Goal: Information Seeking & Learning: Learn about a topic

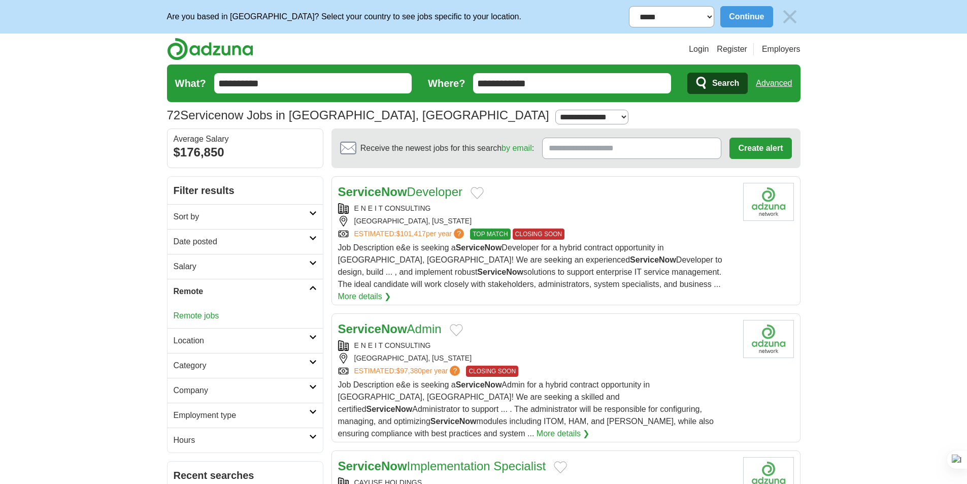
click at [196, 314] on link "Remote jobs" at bounding box center [197, 315] width 46 height 9
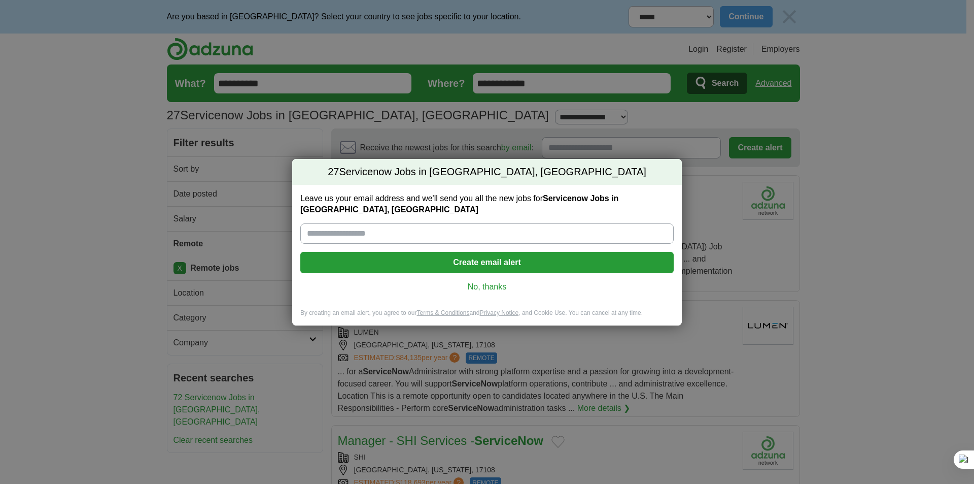
click at [482, 283] on link "No, thanks" at bounding box center [487, 286] width 357 height 11
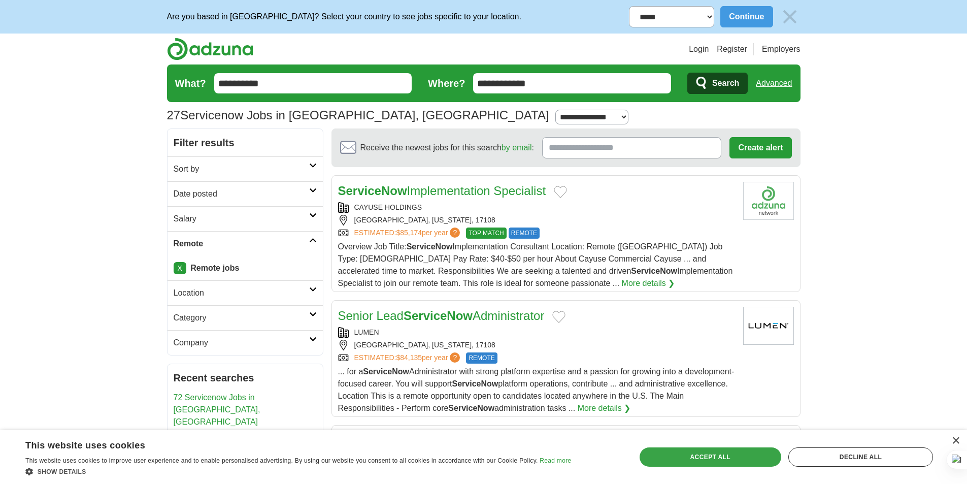
click at [773, 454] on div "Accept all" at bounding box center [710, 456] width 142 height 19
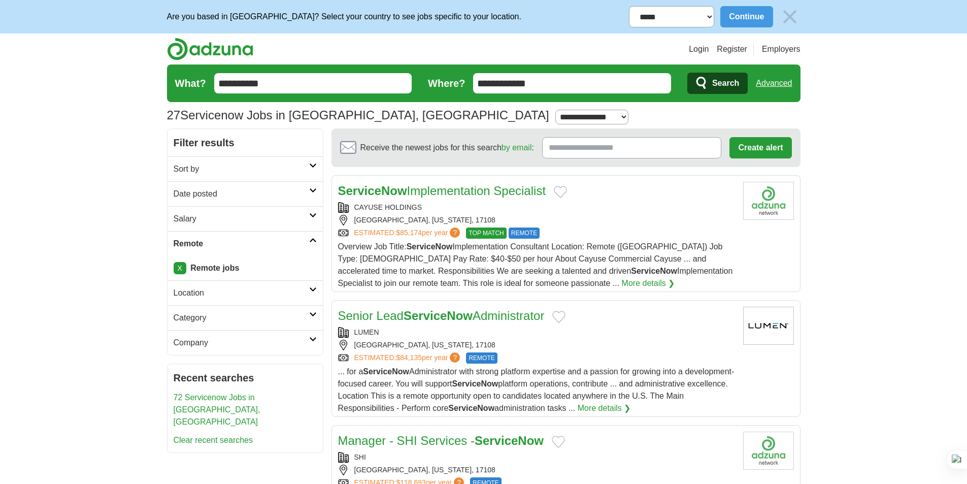
drag, startPoint x: 387, startPoint y: 200, endPoint x: 169, endPoint y: 404, distance: 299.1
click at [398, 212] on div "CAYUSE HOLDINGS" at bounding box center [536, 207] width 397 height 11
click at [263, 171] on h2 "Sort by" at bounding box center [241, 169] width 135 height 12
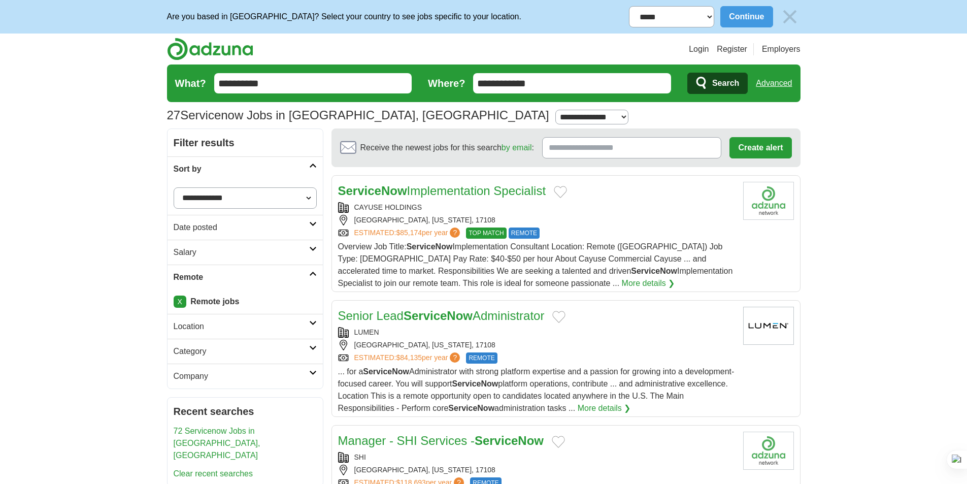
click at [232, 196] on select "**********" at bounding box center [245, 197] width 143 height 21
select select "**********"
click at [174, 187] on select "**********" at bounding box center [245, 197] width 143 height 21
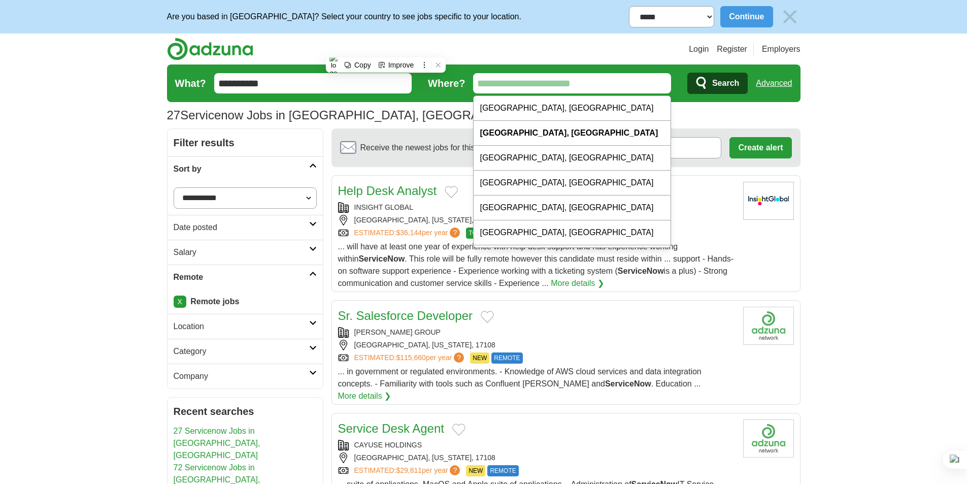
type input "*"
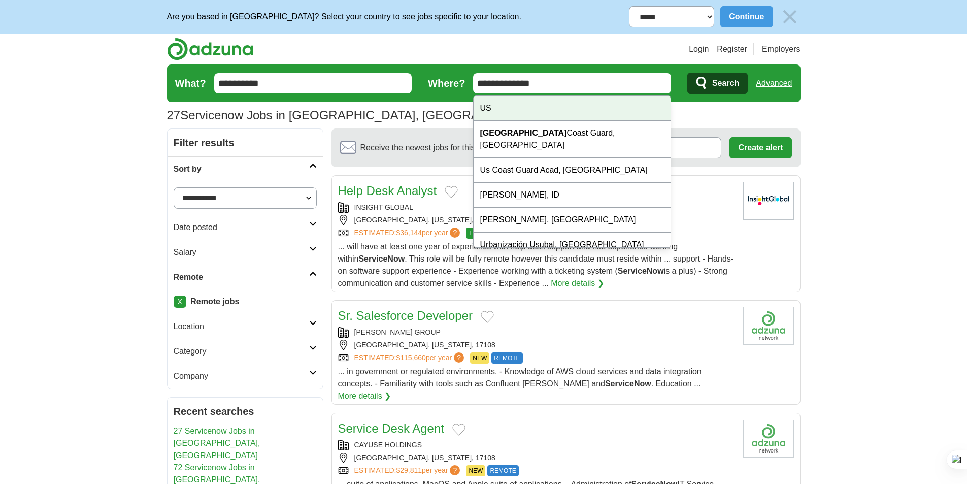
click at [522, 105] on div "US" at bounding box center [571, 108] width 197 height 25
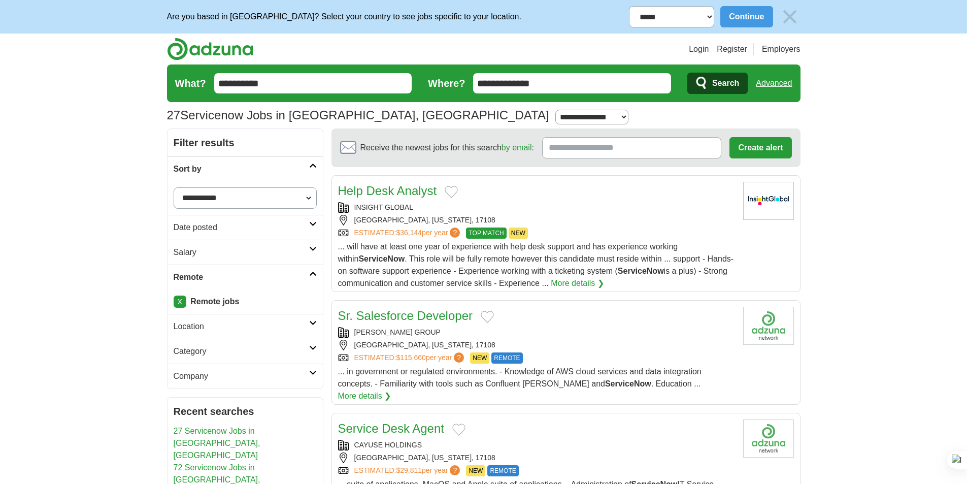
type input "**"
click at [723, 90] on span "Search" at bounding box center [725, 83] width 27 height 20
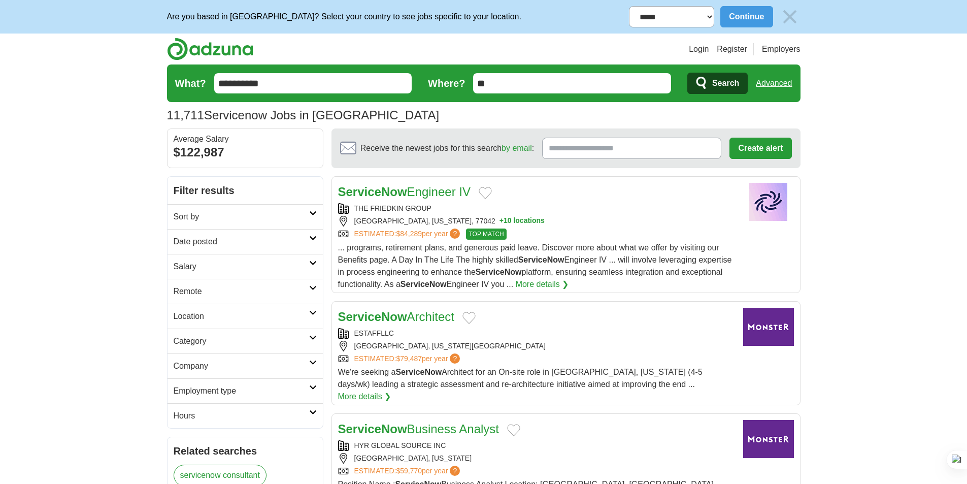
click at [423, 196] on link "ServiceNow Engineer IV" at bounding box center [404, 192] width 133 height 14
click at [226, 292] on h2 "Remote" at bounding box center [241, 291] width 135 height 12
click at [206, 319] on link "Remote jobs" at bounding box center [197, 315] width 46 height 9
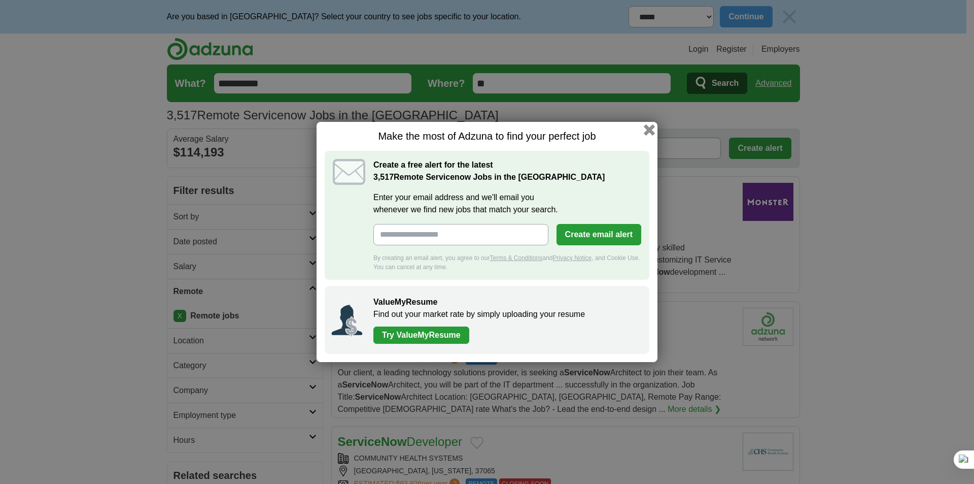
click at [651, 127] on button "button" at bounding box center [649, 129] width 11 height 11
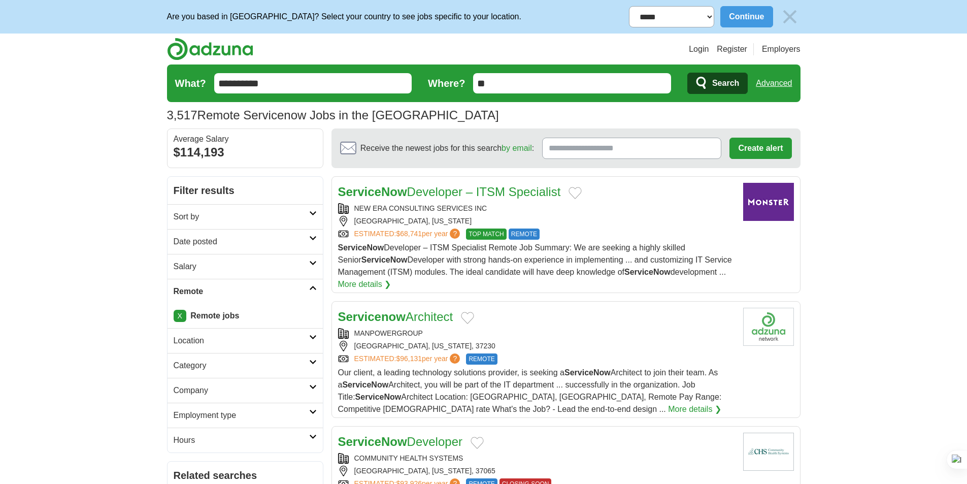
click at [269, 219] on h2 "Sort by" at bounding box center [241, 217] width 135 height 12
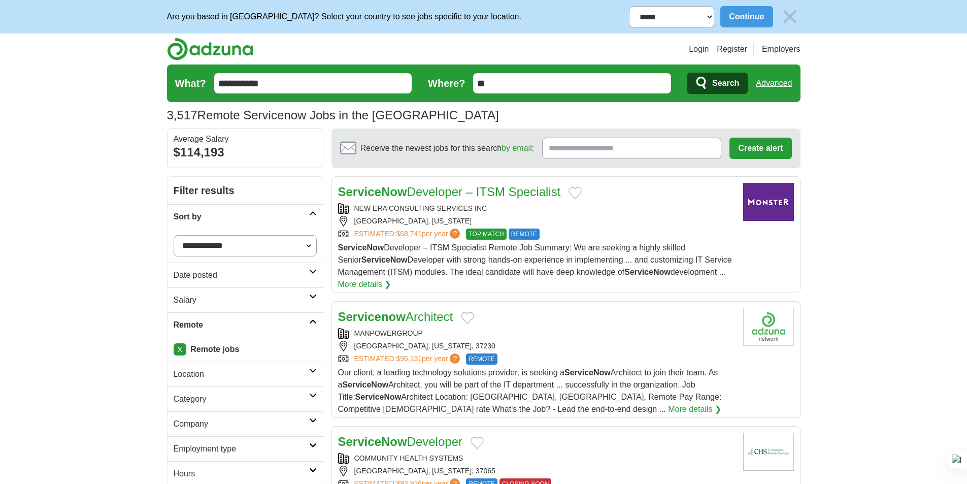
click at [241, 247] on select "**********" at bounding box center [245, 245] width 143 height 21
select select "**********"
click at [174, 235] on select "**********" at bounding box center [245, 245] width 143 height 21
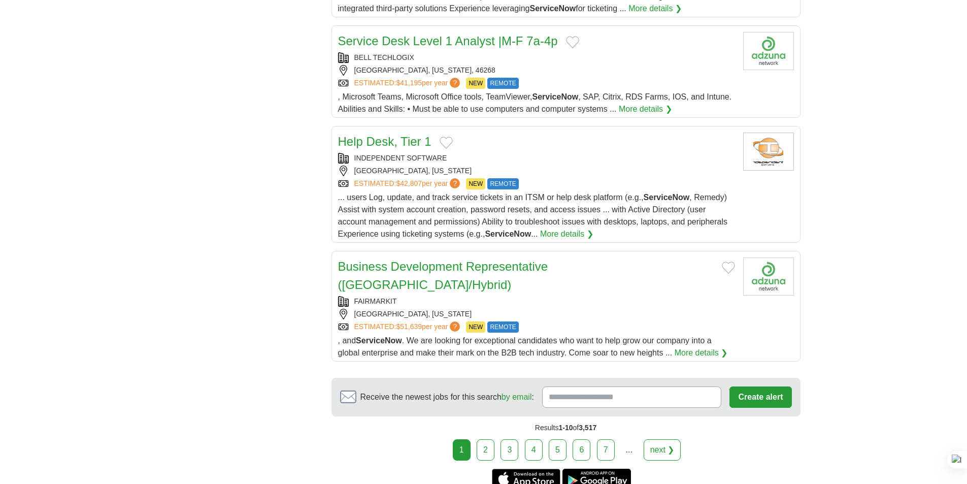
scroll to position [1183, 0]
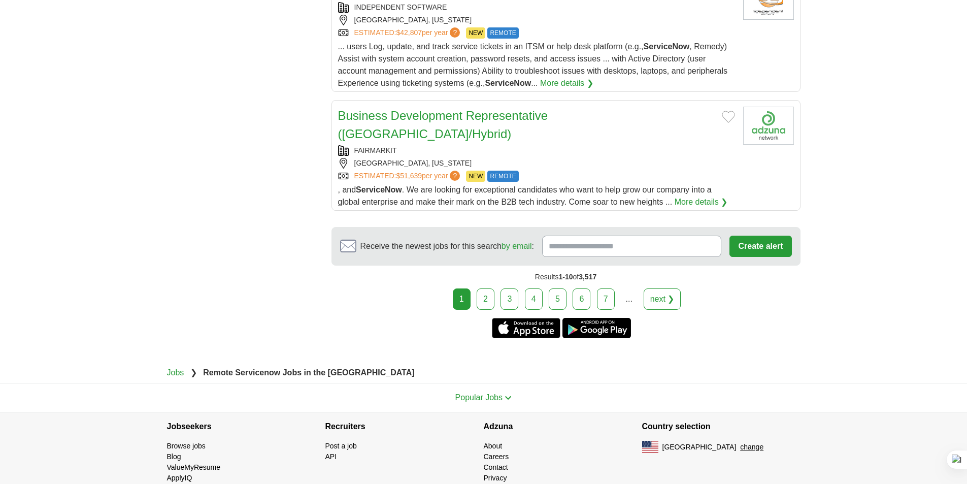
click at [492, 288] on link "2" at bounding box center [486, 298] width 18 height 21
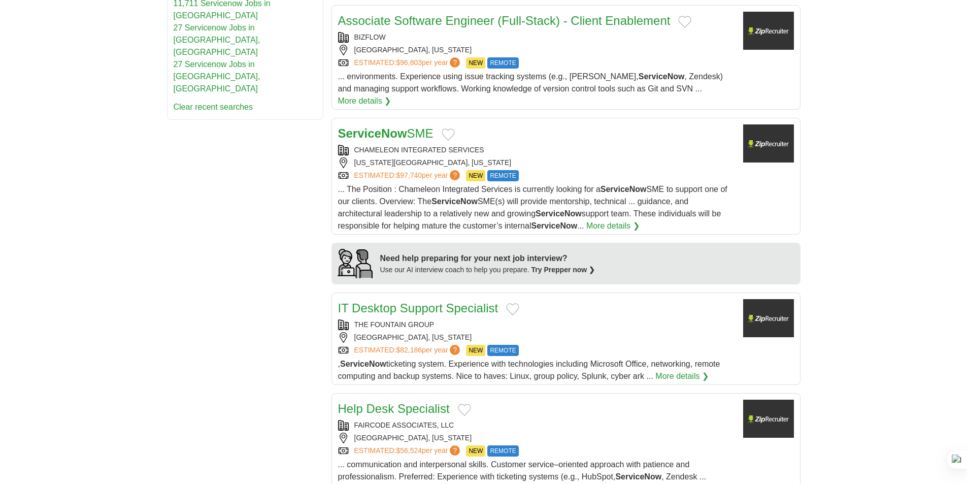
scroll to position [660, 0]
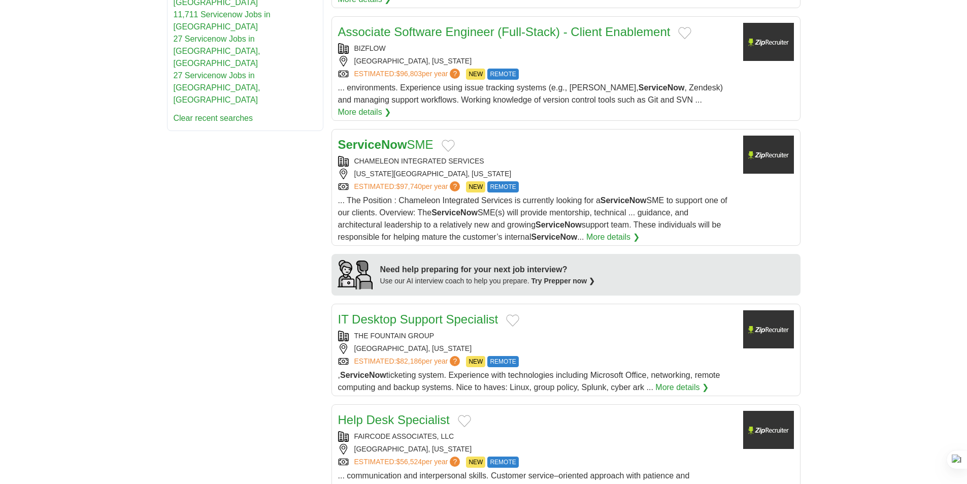
drag, startPoint x: 386, startPoint y: 113, endPoint x: 354, endPoint y: 134, distance: 38.0
click at [254, 162] on div "**********" at bounding box center [483, 176] width 633 height 1320
click at [370, 138] on strong "ServiceNow" at bounding box center [372, 145] width 69 height 14
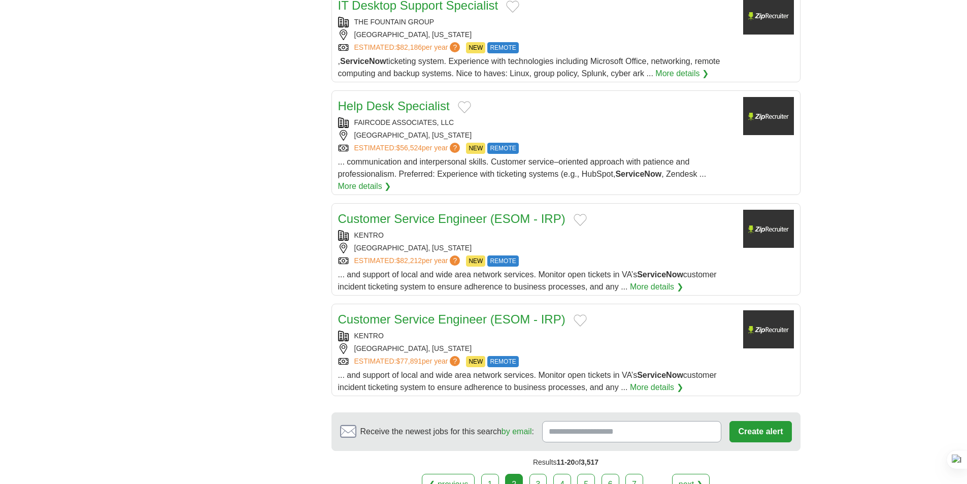
scroll to position [1066, 0]
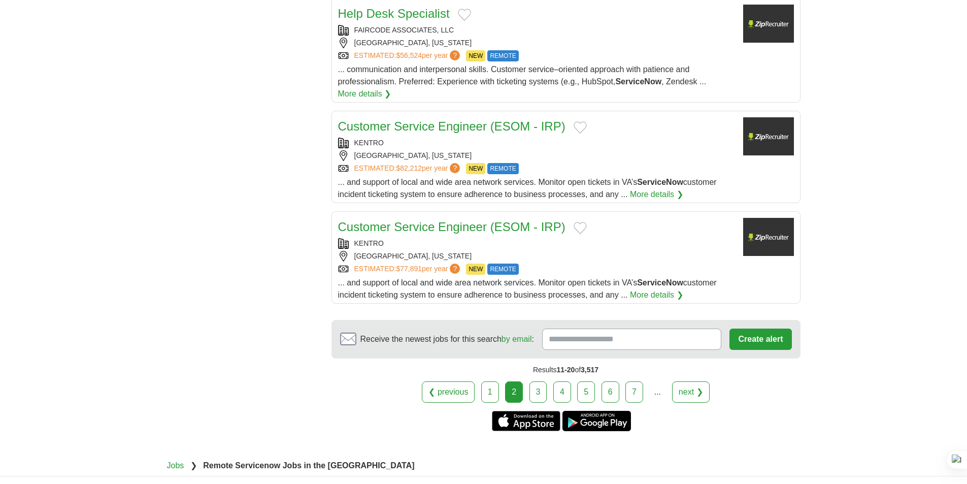
click at [540, 381] on link "3" at bounding box center [538, 391] width 18 height 21
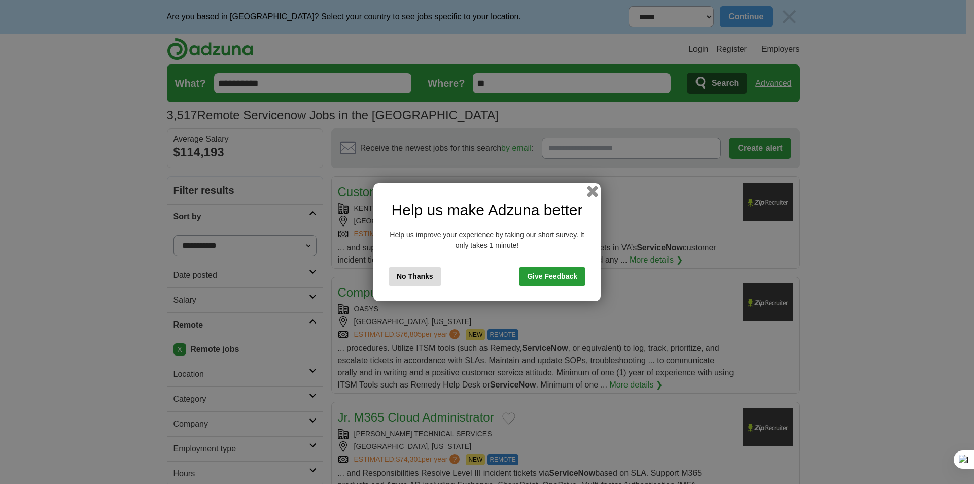
click at [592, 190] on button "button" at bounding box center [592, 190] width 11 height 11
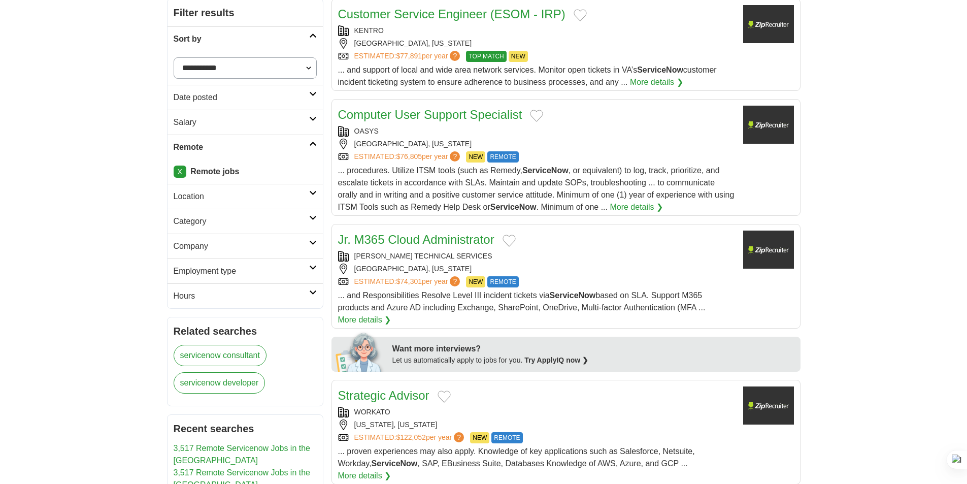
scroll to position [254, 0]
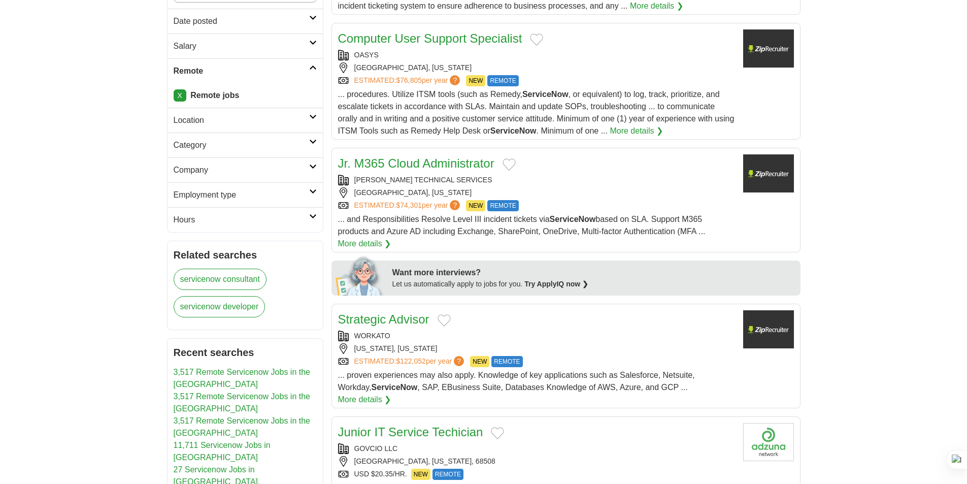
click at [397, 179] on div "[PERSON_NAME] TECHNICAL SERVICES" at bounding box center [536, 180] width 397 height 11
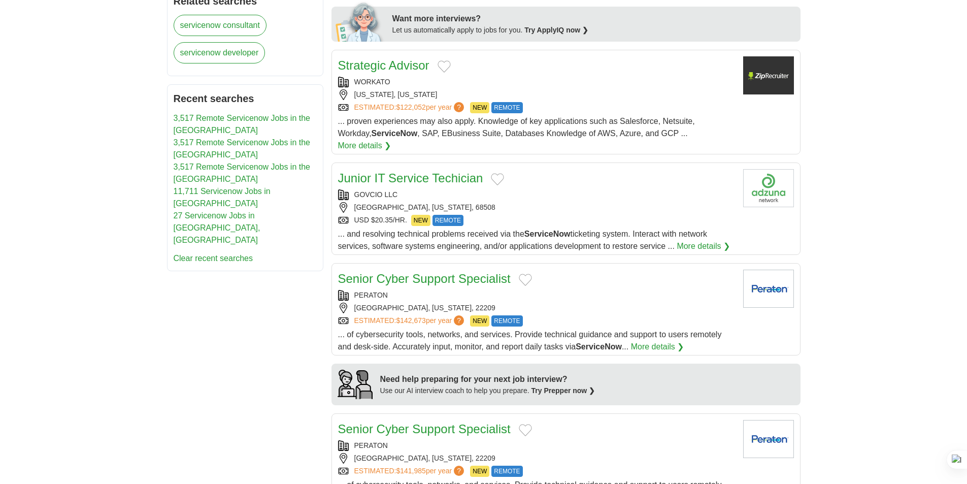
scroll to position [710, 0]
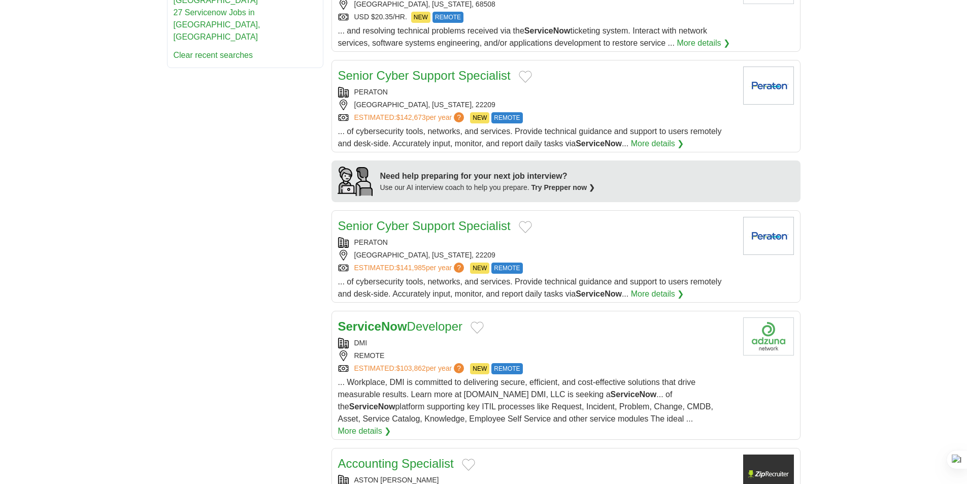
click at [411, 322] on h2 "ServiceNow Developer" at bounding box center [400, 326] width 124 height 18
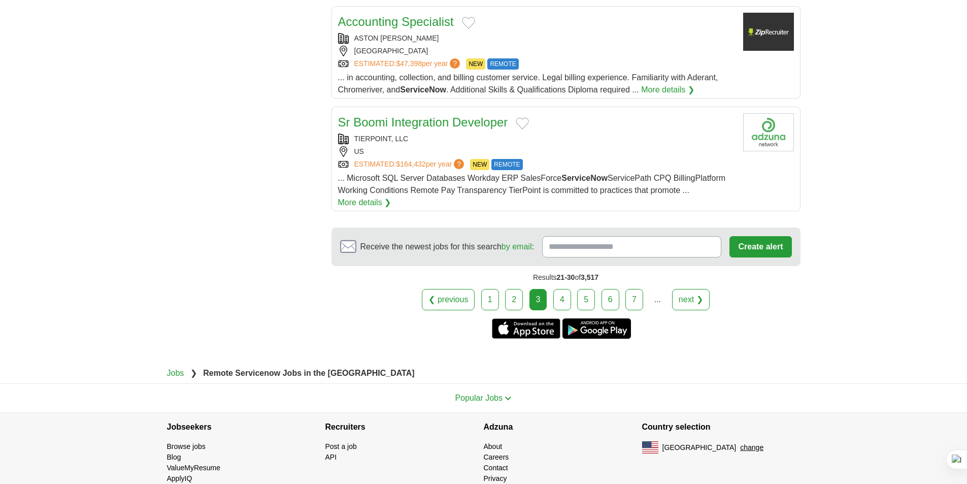
scroll to position [1159, 0]
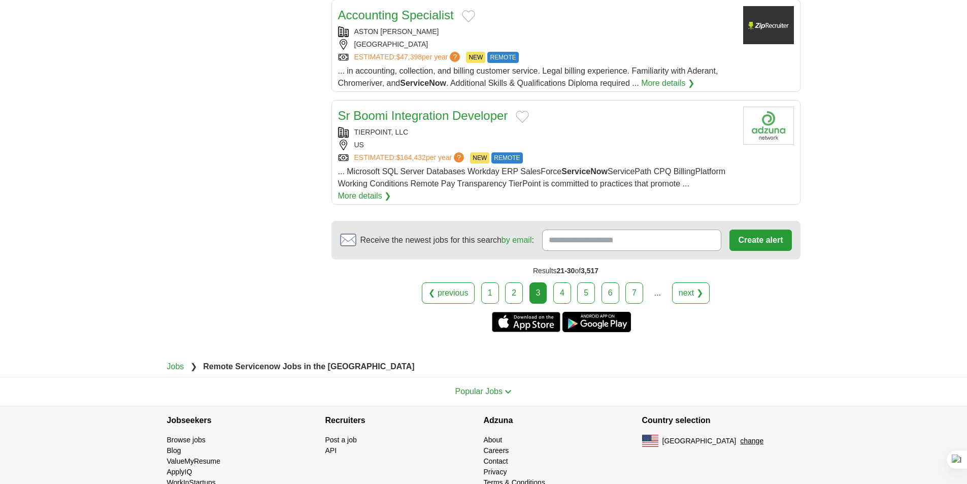
click at [562, 282] on link "4" at bounding box center [562, 292] width 18 height 21
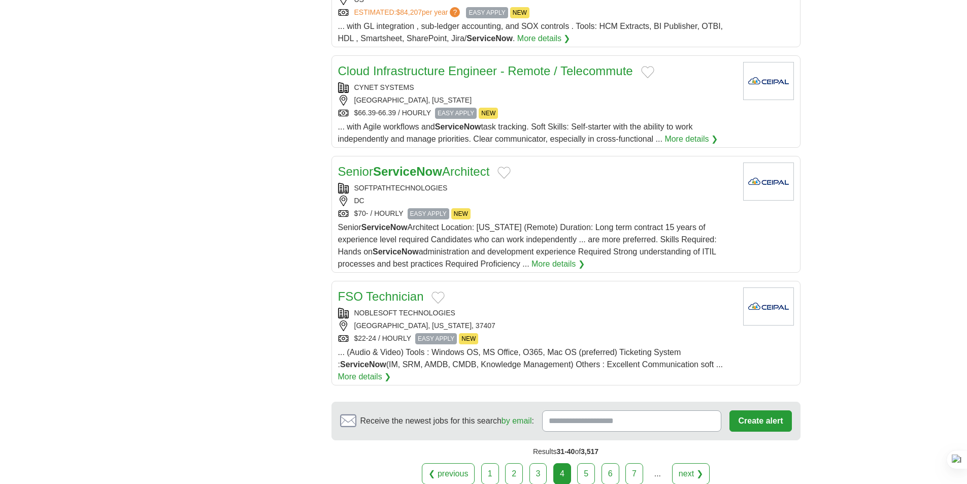
scroll to position [964, 0]
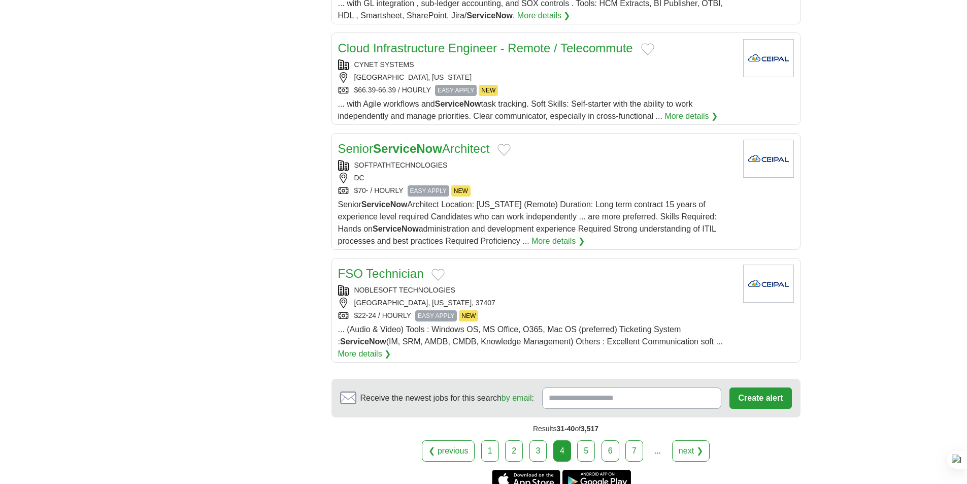
click at [454, 238] on span "Senior ServiceNow Architect Location: District of Columbia (Remote) Duration: L…" at bounding box center [527, 222] width 379 height 45
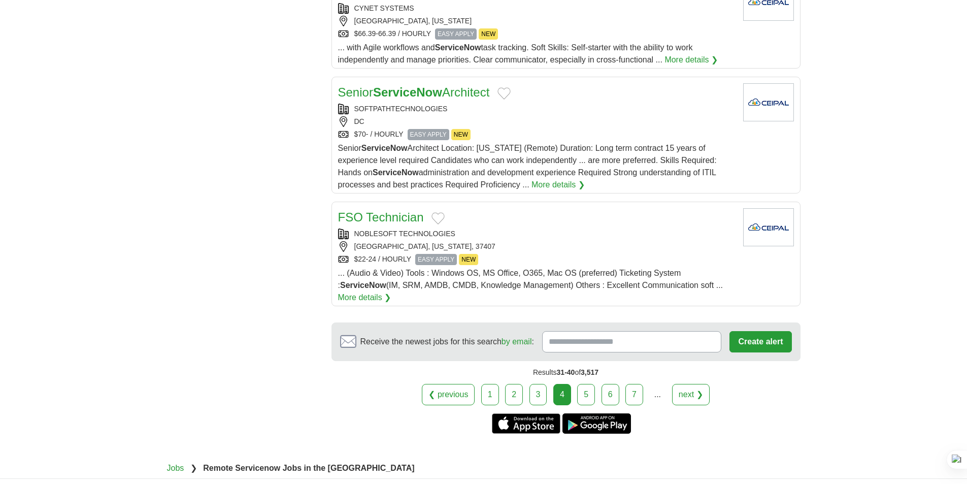
scroll to position [1116, 0]
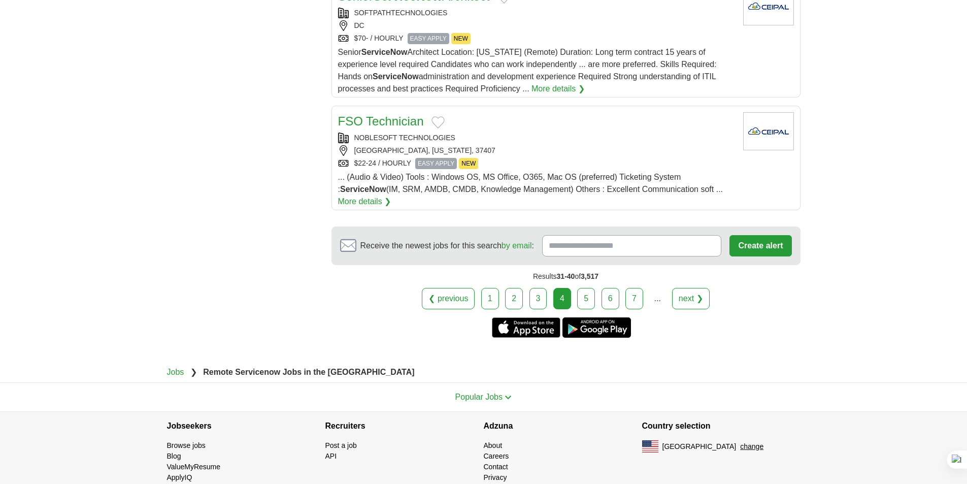
click at [590, 309] on link "5" at bounding box center [586, 298] width 18 height 21
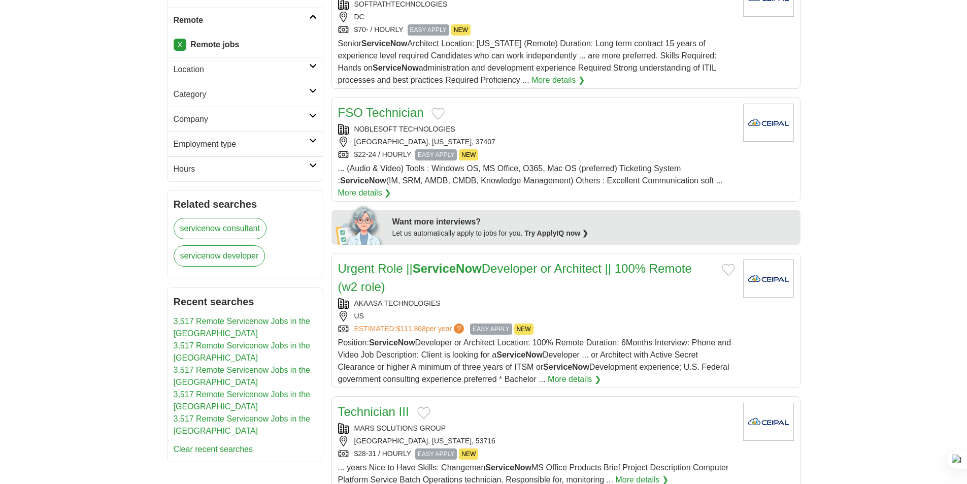
scroll to position [507, 0]
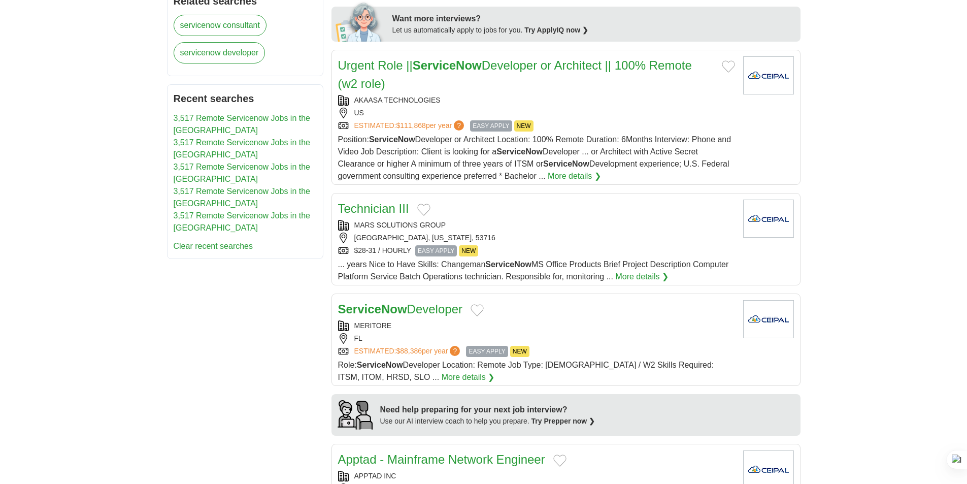
click at [540, 80] on h2 "Urgent Role || ServiceNow Developer or Architect || 100% Remote (w2 role)" at bounding box center [526, 74] width 376 height 37
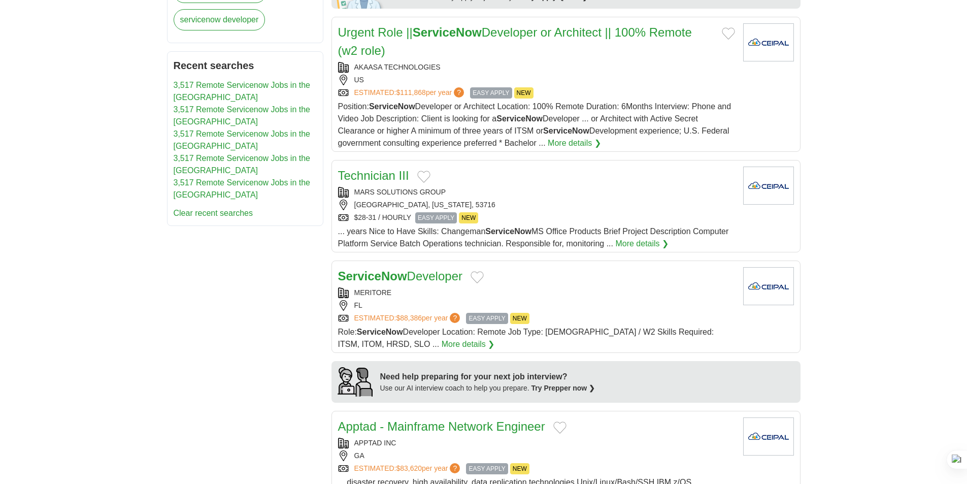
scroll to position [558, 0]
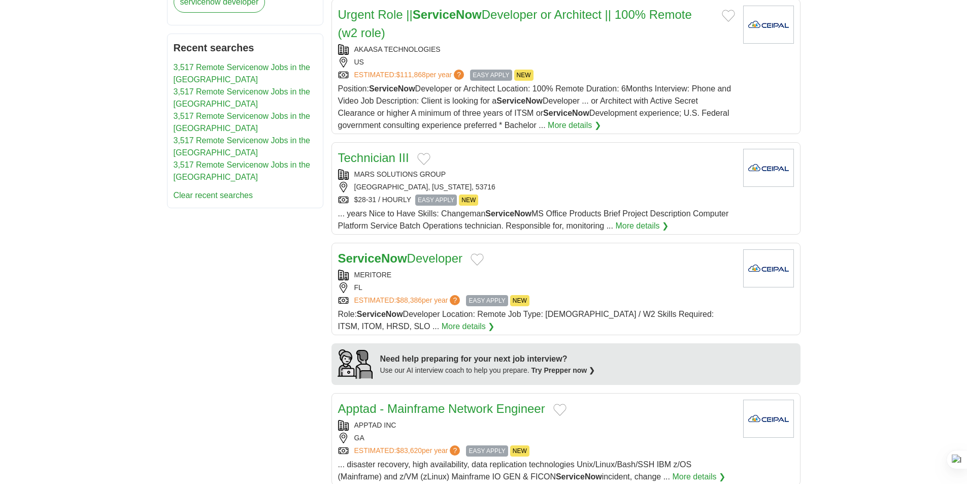
click at [446, 295] on link "ESTIMATED: $88,386 per year ?" at bounding box center [408, 300] width 108 height 11
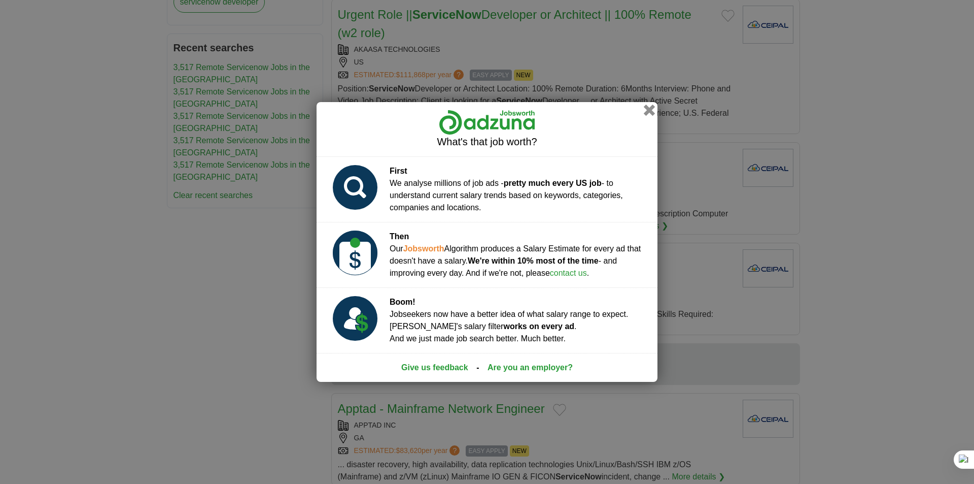
click at [651, 108] on button "button" at bounding box center [649, 110] width 11 height 11
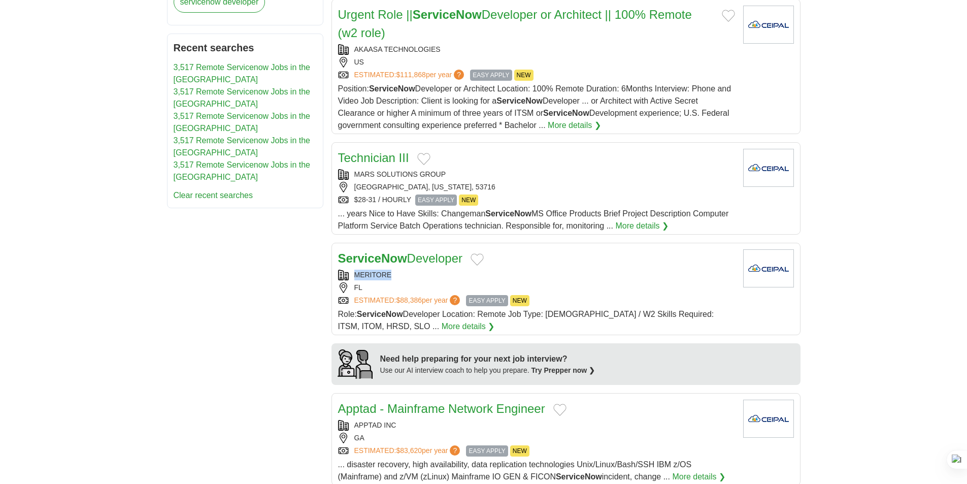
drag, startPoint x: 404, startPoint y: 264, endPoint x: 354, endPoint y: 262, distance: 50.3
click at [354, 269] on div "MERITORE" at bounding box center [536, 274] width 397 height 11
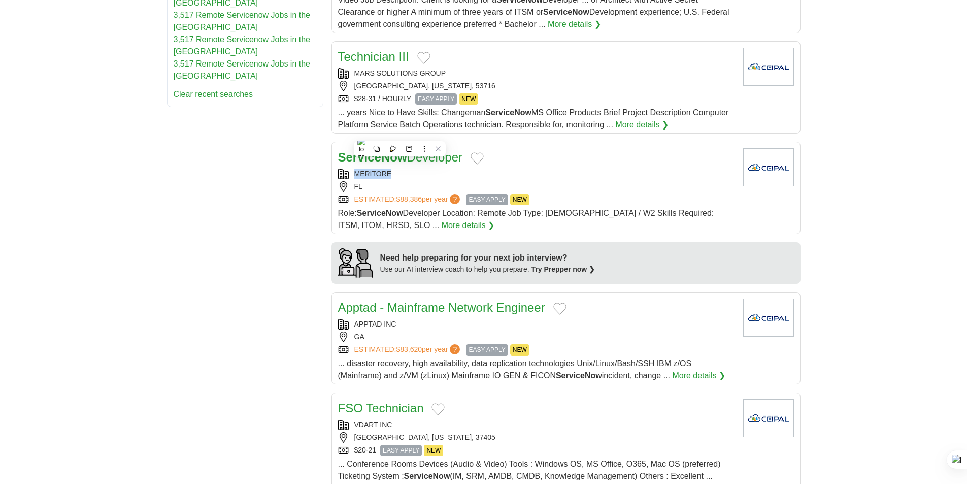
scroll to position [812, 0]
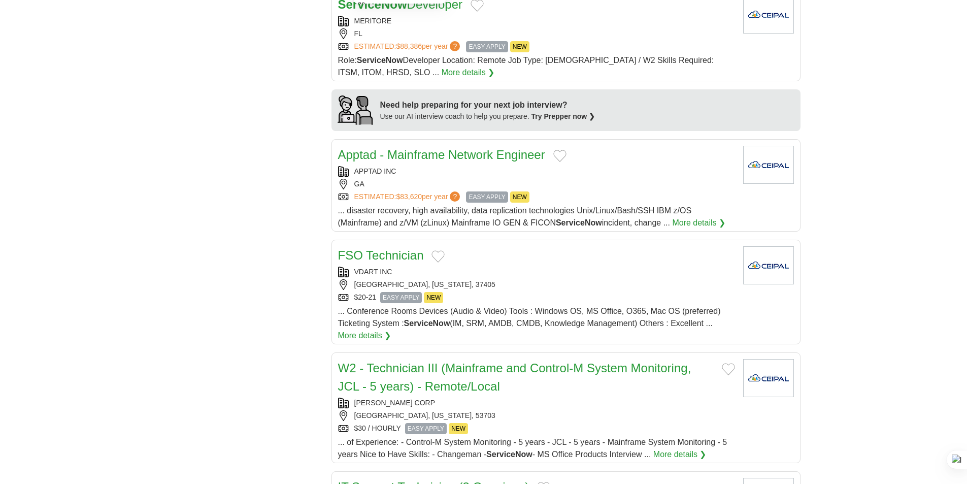
click at [282, 234] on div "**********" at bounding box center [483, 27] width 633 height 1327
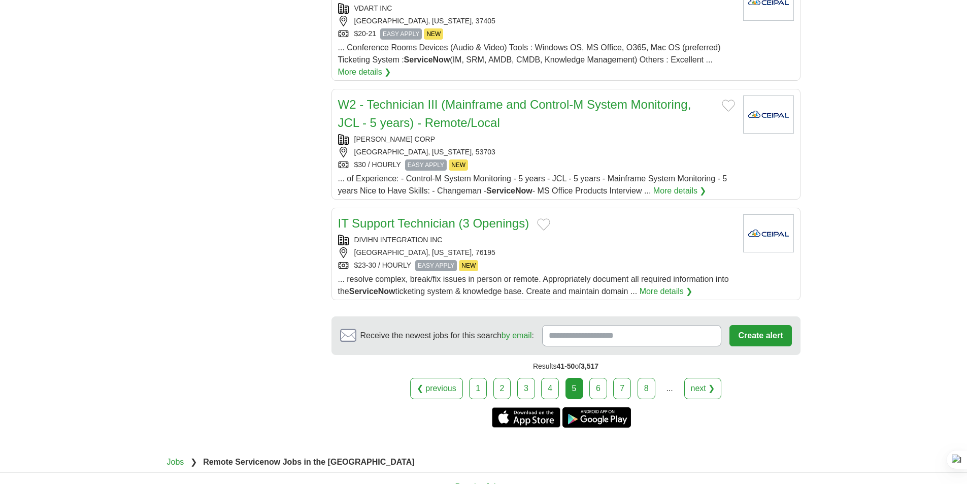
scroll to position [1167, 0]
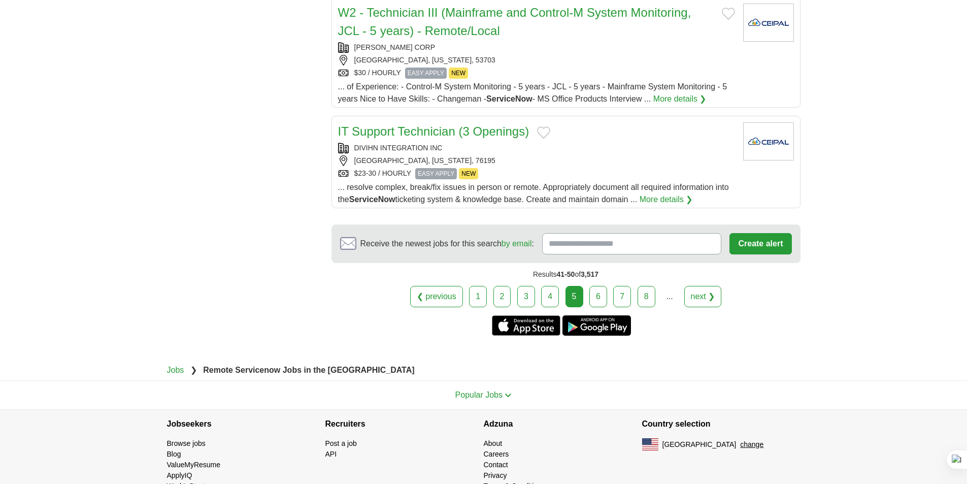
click at [597, 286] on link "6" at bounding box center [598, 296] width 18 height 21
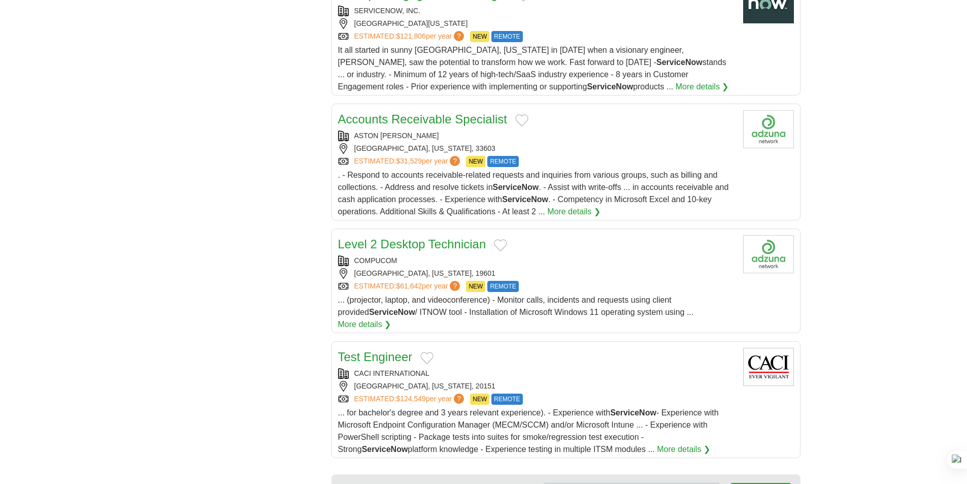
scroll to position [1218, 0]
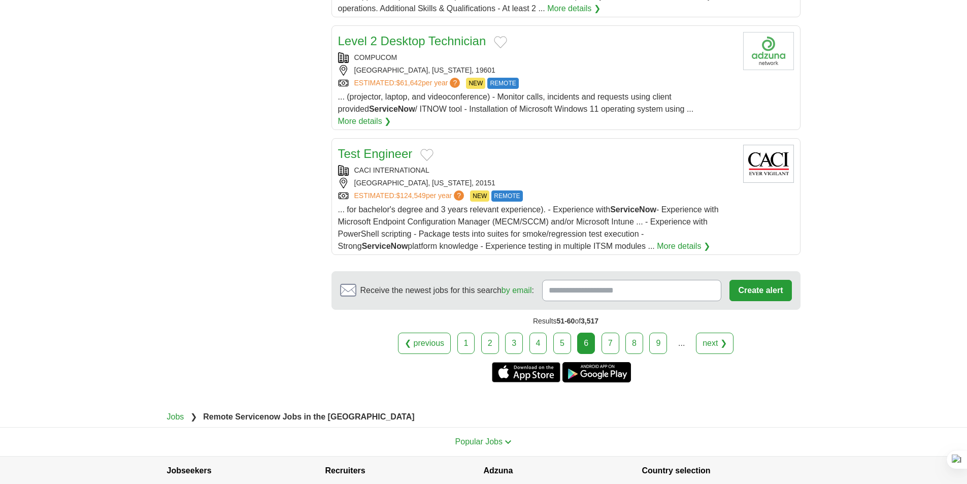
click at [614, 332] on link "7" at bounding box center [610, 342] width 18 height 21
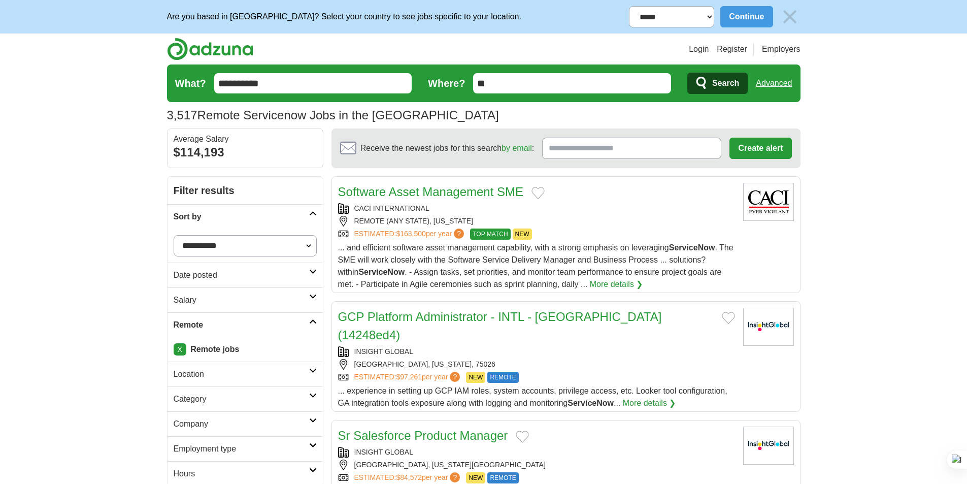
click at [451, 223] on div "REMOTE (ANY STATE), VIRGINIA" at bounding box center [536, 221] width 397 height 11
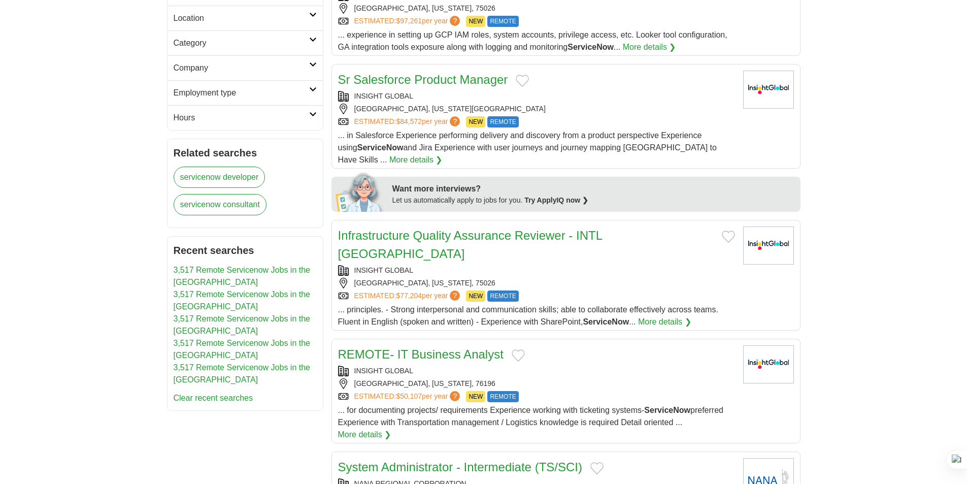
scroll to position [558, 0]
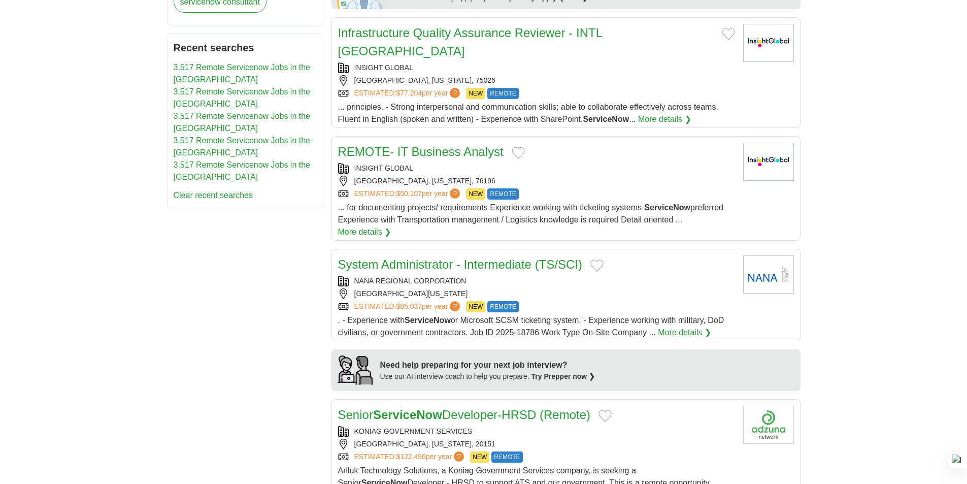
click at [439, 163] on div "INSIGHT GLOBAL" at bounding box center [536, 168] width 397 height 11
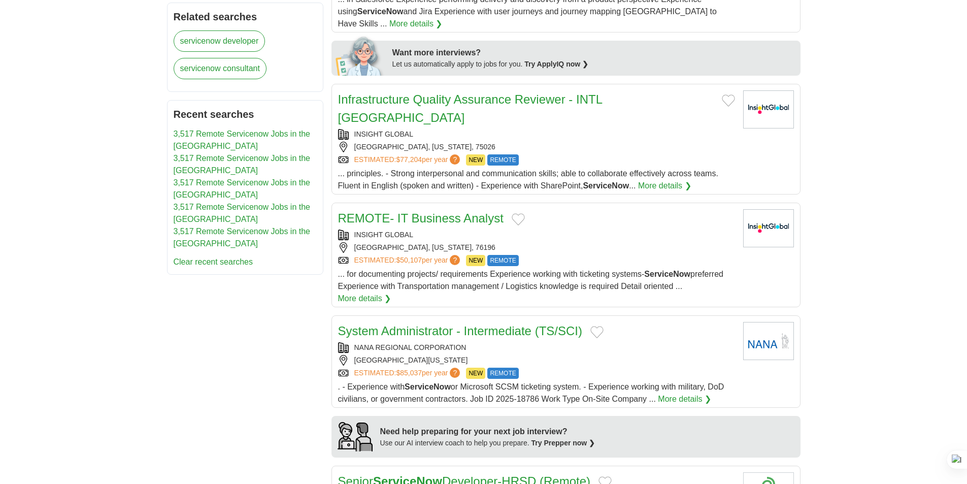
scroll to position [660, 0]
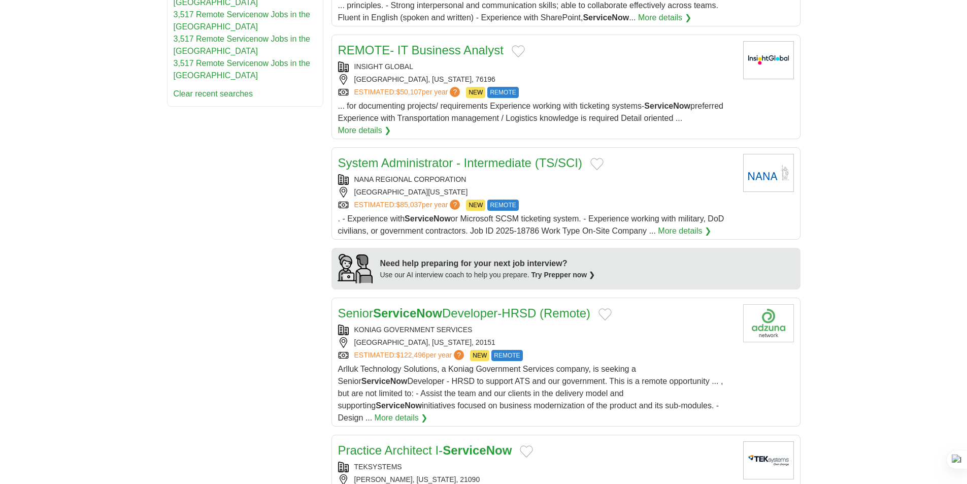
click at [520, 324] on div "KONIAG GOVERNMENT SERVICES" at bounding box center [536, 329] width 397 height 11
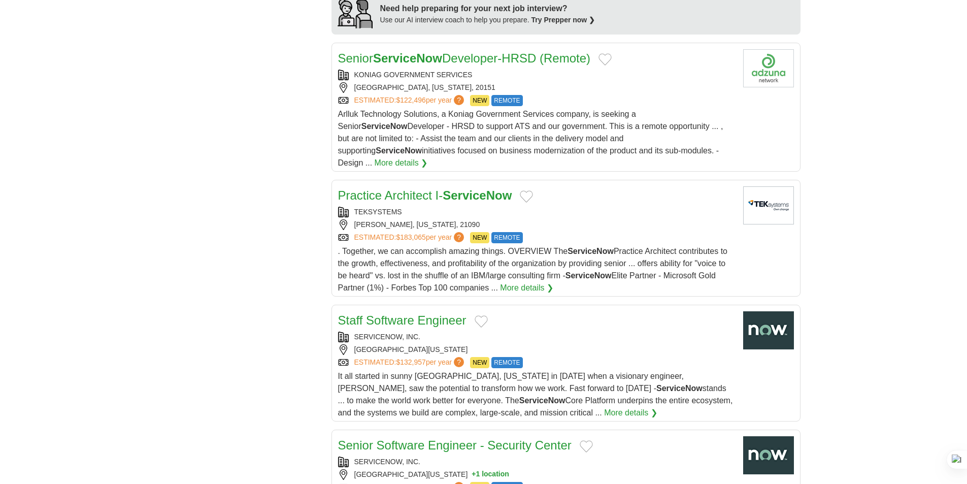
scroll to position [1066, 0]
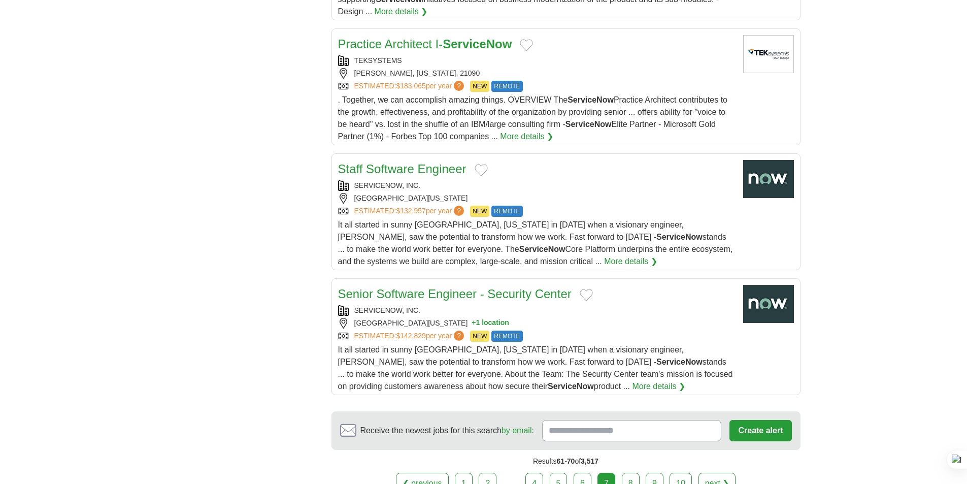
click at [635, 472] on link "8" at bounding box center [631, 482] width 18 height 21
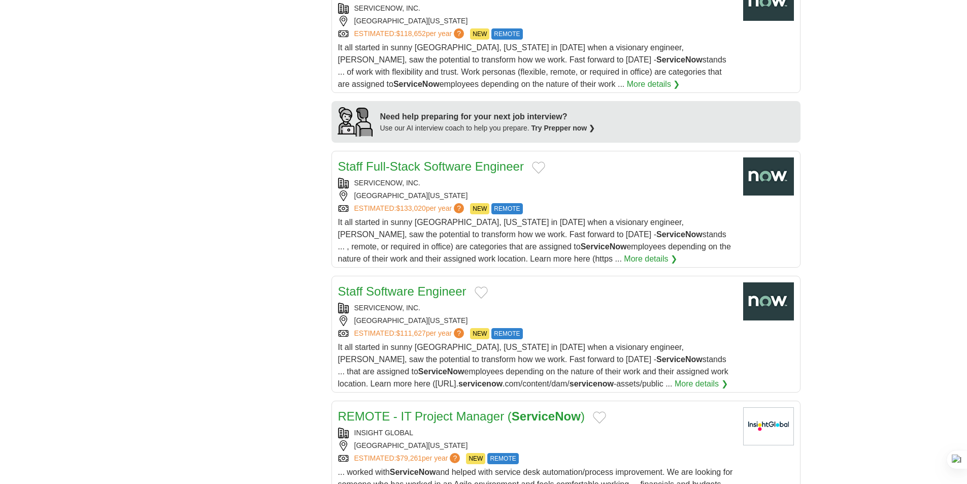
scroll to position [863, 0]
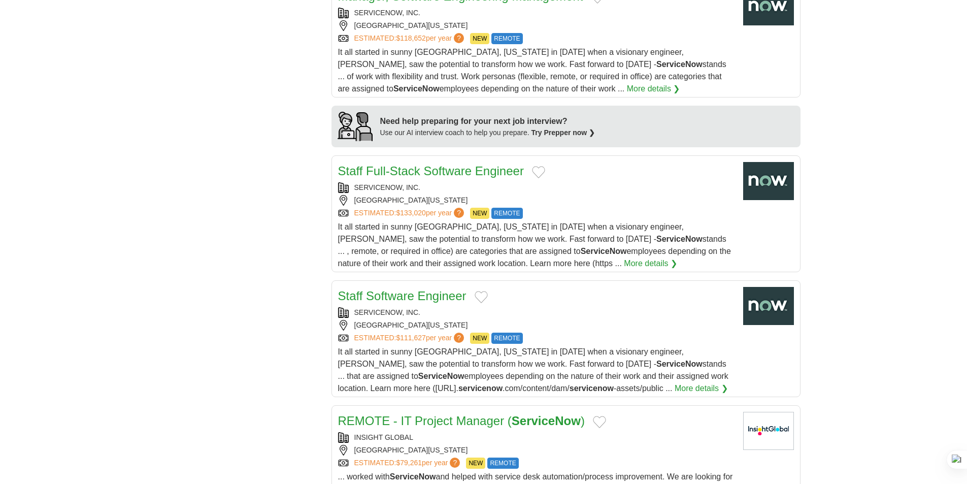
click at [430, 293] on link "Staff Software Engineer" at bounding box center [402, 296] width 128 height 14
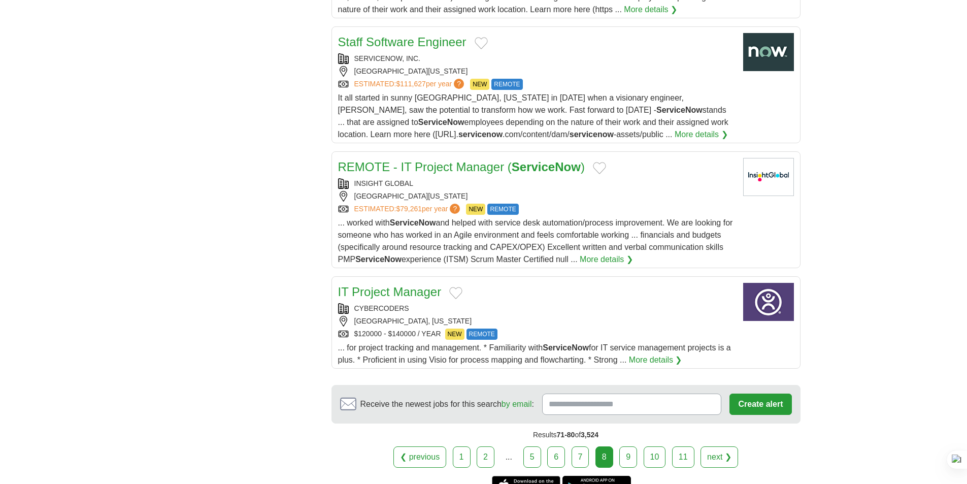
click at [634, 460] on link "9" at bounding box center [628, 456] width 18 height 21
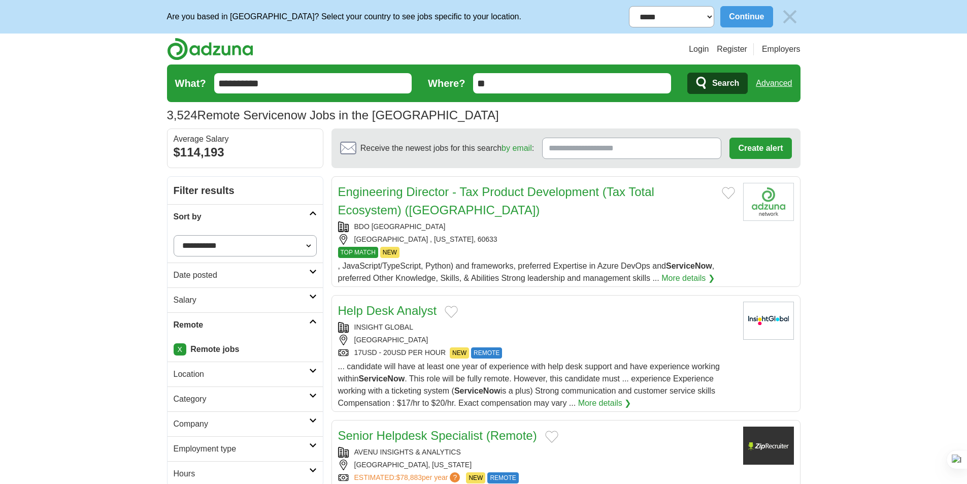
click at [292, 89] on input "**********" at bounding box center [313, 83] width 198 height 20
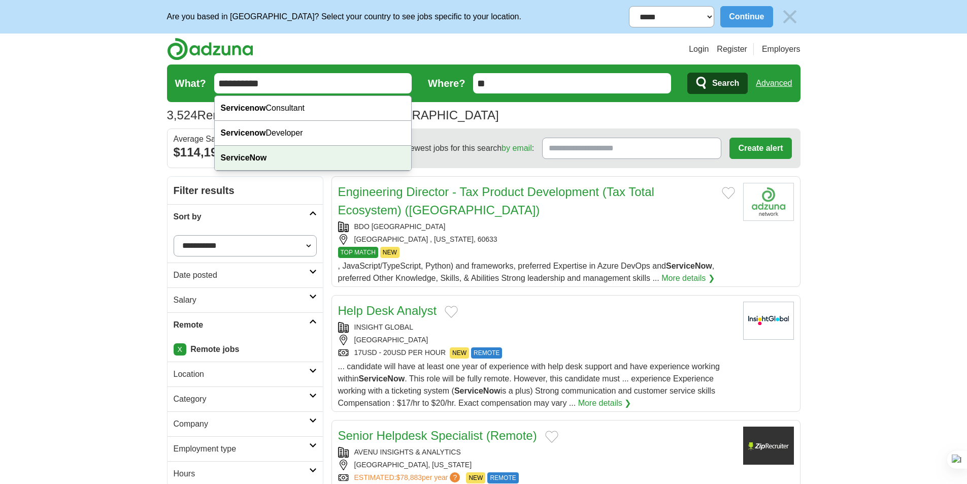
click at [229, 151] on div "ServiceNow" at bounding box center [313, 158] width 197 height 25
type input "**********"
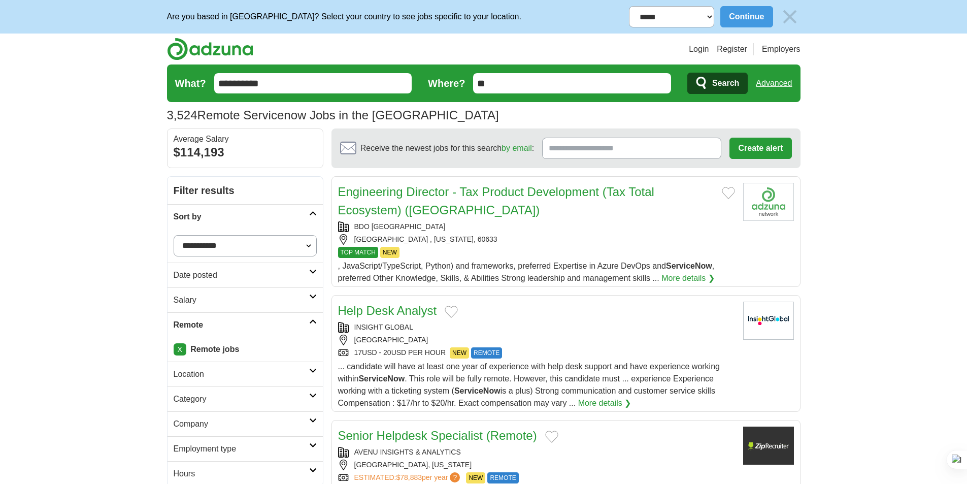
click at [686, 19] on select "**********" at bounding box center [671, 16] width 85 height 21
select select "**********"
click at [629, 6] on select "**********" at bounding box center [671, 16] width 85 height 21
click at [716, 84] on span "Search" at bounding box center [725, 83] width 27 height 20
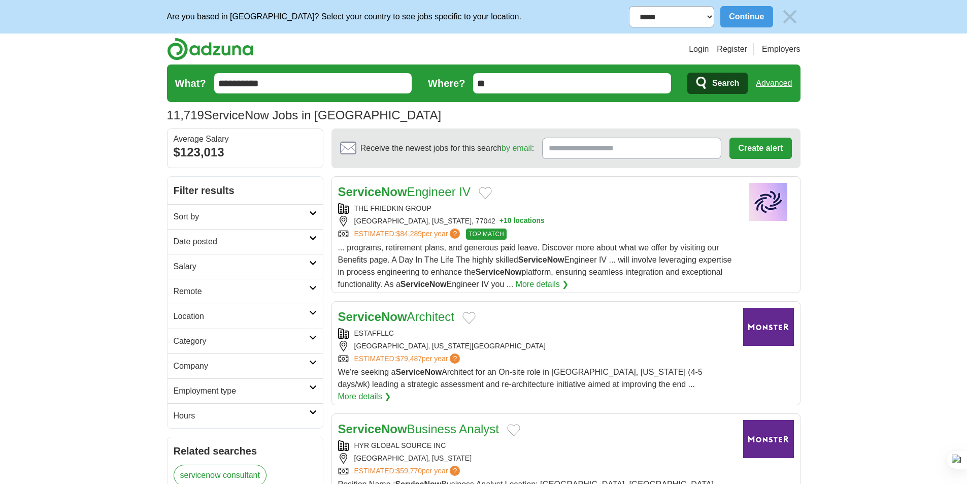
click at [430, 203] on div "THE FRIEDKIN GROUP" at bounding box center [536, 208] width 397 height 11
click at [217, 295] on h2 "Remote" at bounding box center [241, 291] width 135 height 12
click at [209, 317] on link "Remote jobs" at bounding box center [197, 315] width 46 height 9
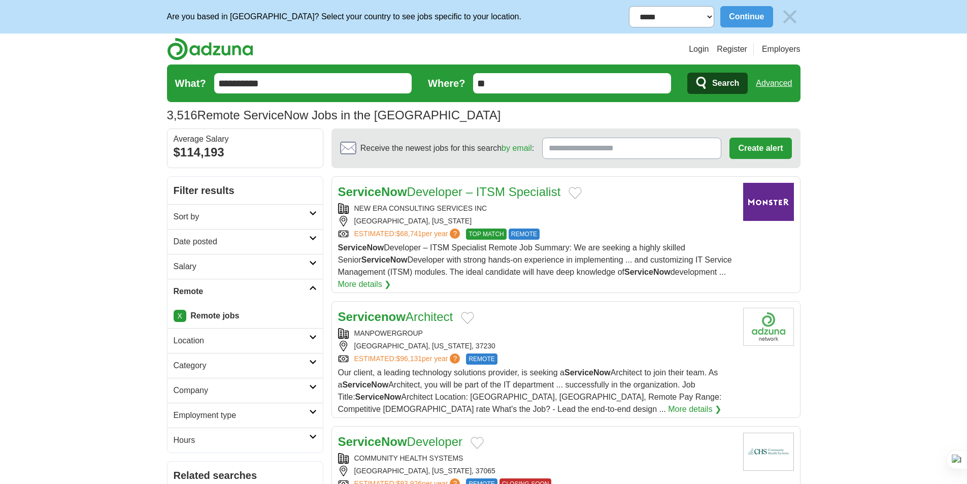
click at [470, 196] on link "ServiceNow Developer – ITSM Specialist" at bounding box center [449, 192] width 223 height 14
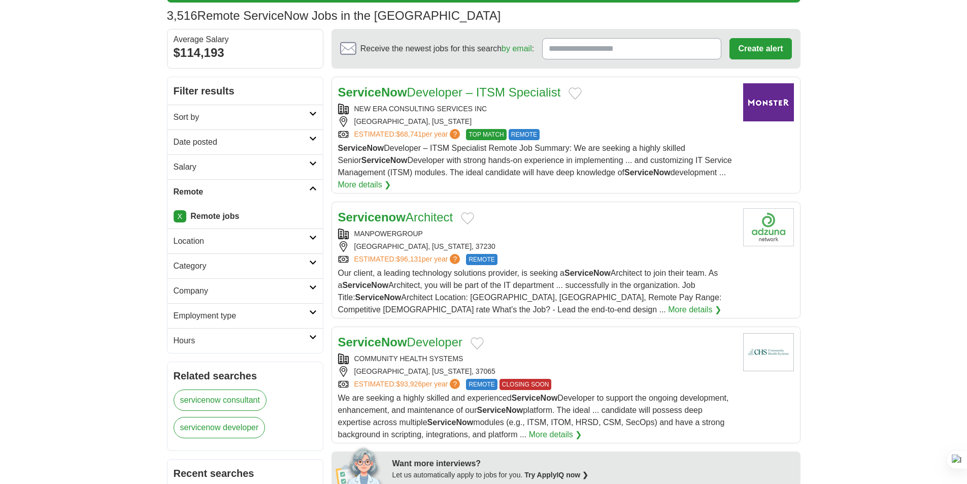
scroll to position [101, 0]
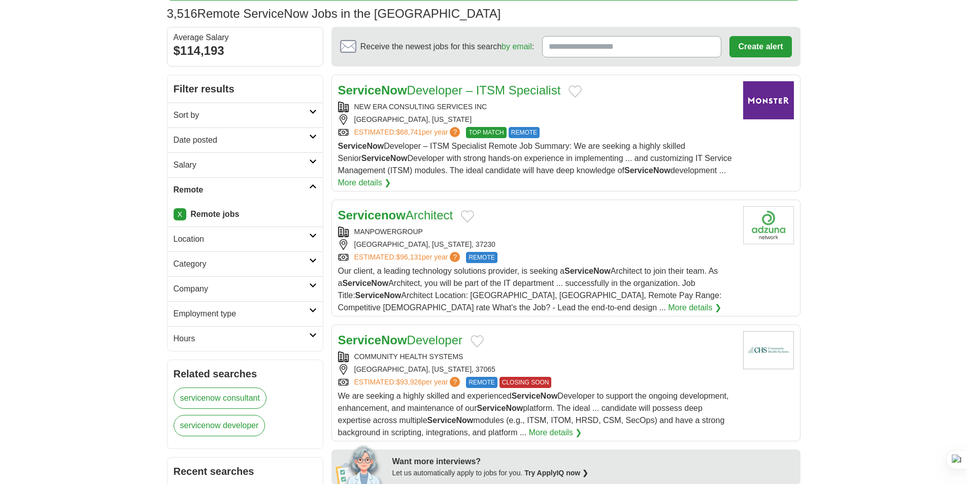
click at [404, 340] on strong "ServiceNow" at bounding box center [372, 340] width 69 height 14
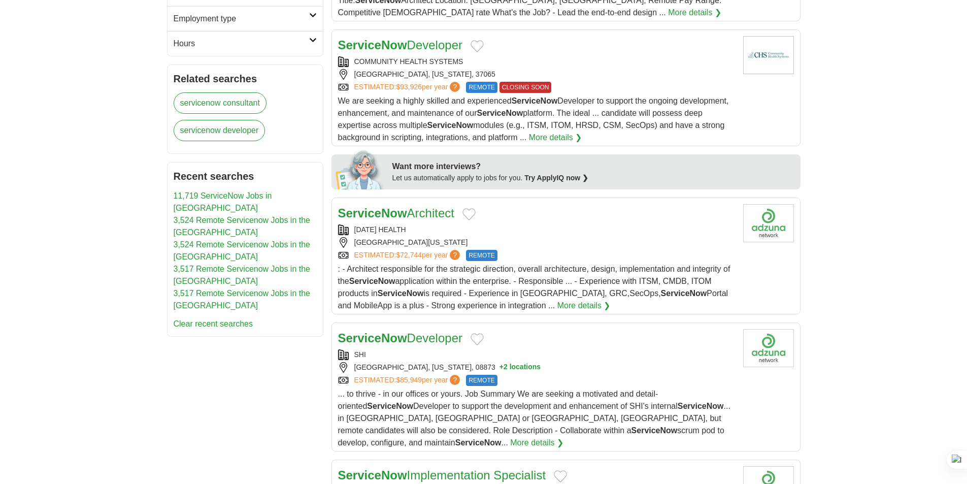
scroll to position [457, 0]
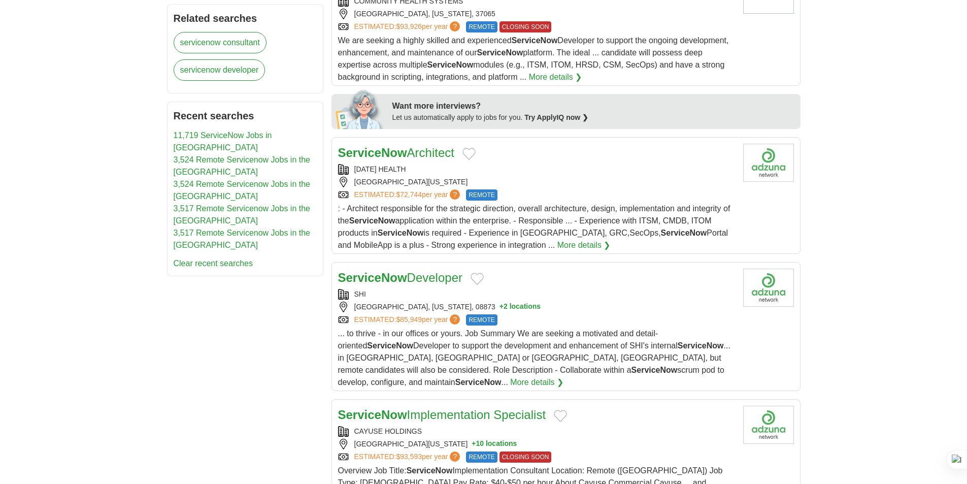
click at [396, 196] on link "ESTIMATED: $72,744 per year ?" at bounding box center [408, 194] width 108 height 11
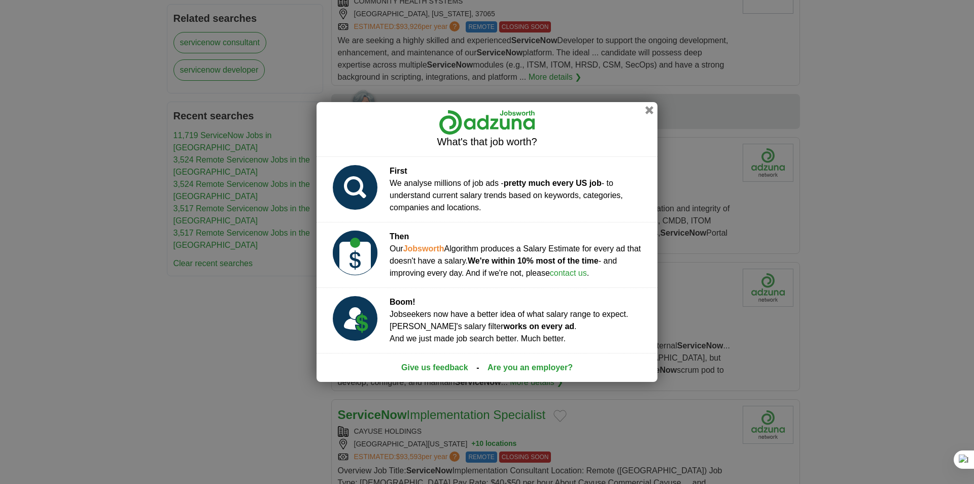
click at [651, 104] on div "What's that job worth?" at bounding box center [487, 129] width 341 height 54
click at [649, 110] on button "button" at bounding box center [649, 110] width 11 height 11
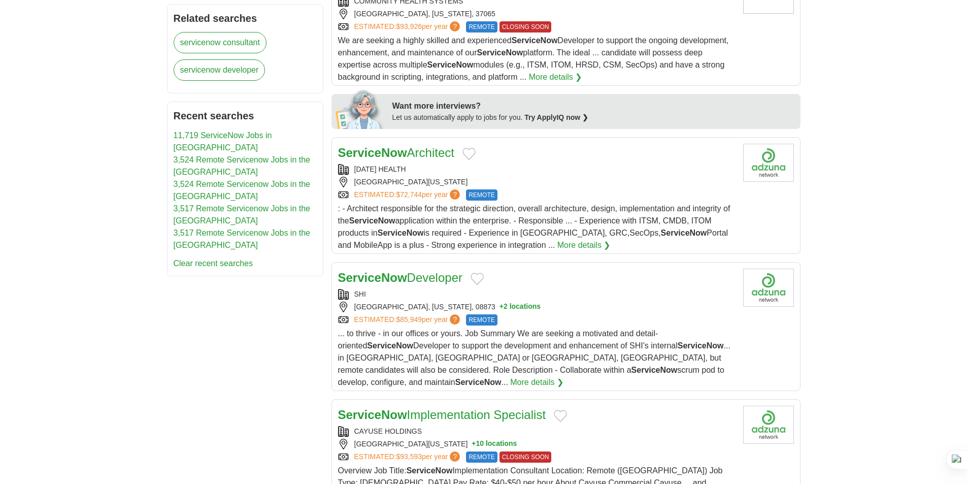
click at [422, 151] on link "ServiceNow Architect" at bounding box center [396, 153] width 116 height 14
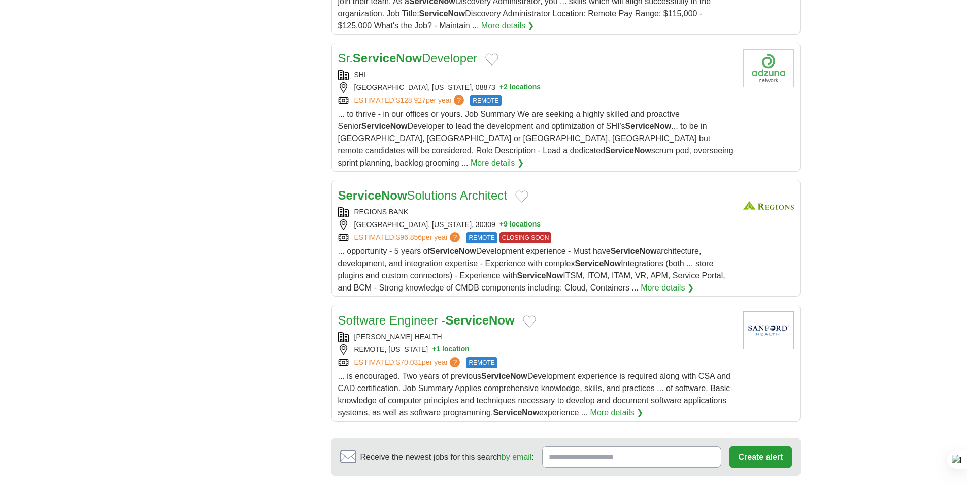
scroll to position [1116, 0]
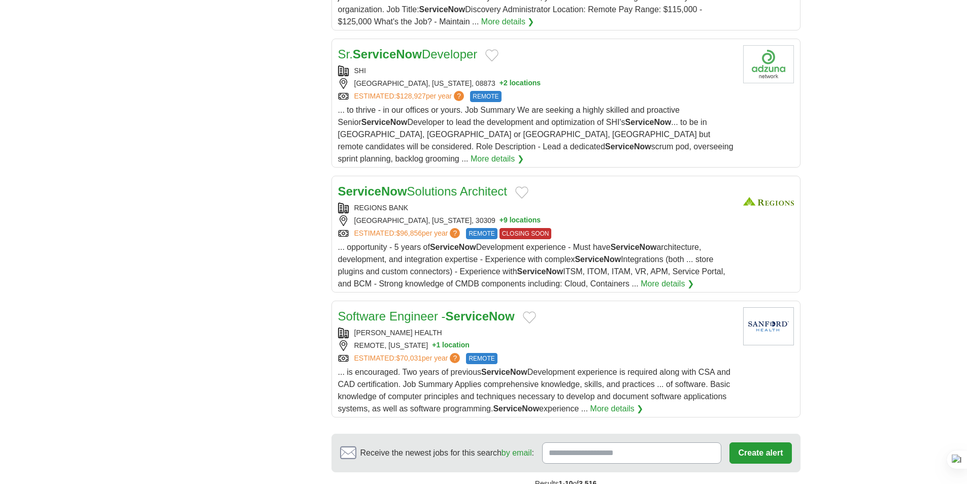
click at [453, 309] on strong "ServiceNow" at bounding box center [480, 316] width 69 height 14
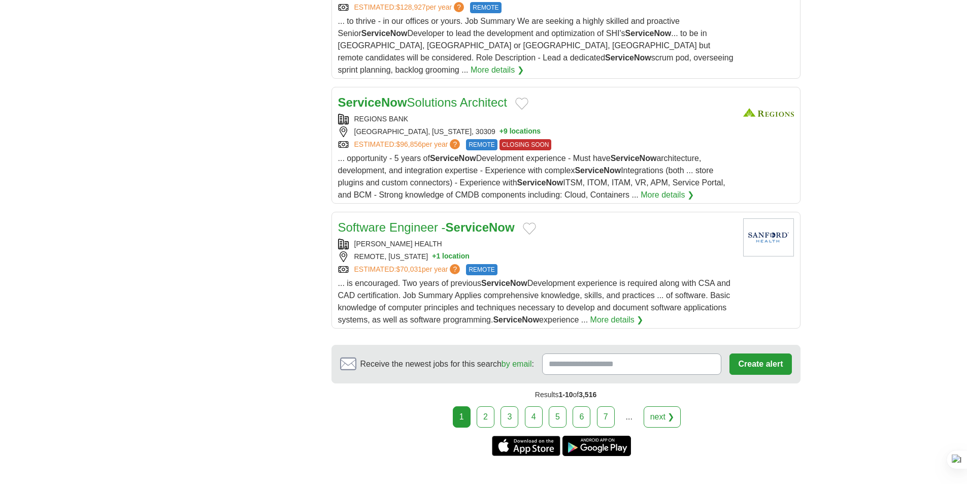
scroll to position [1269, 0]
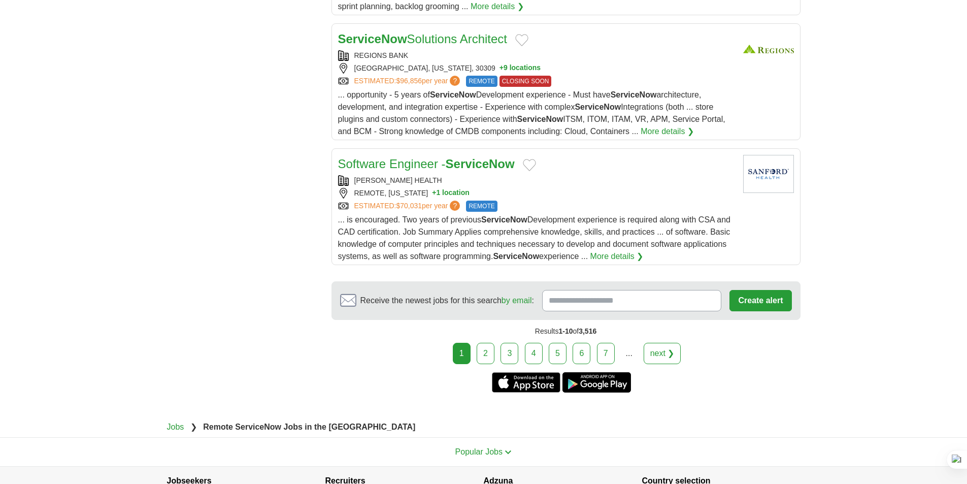
click at [486, 343] on link "2" at bounding box center [486, 353] width 18 height 21
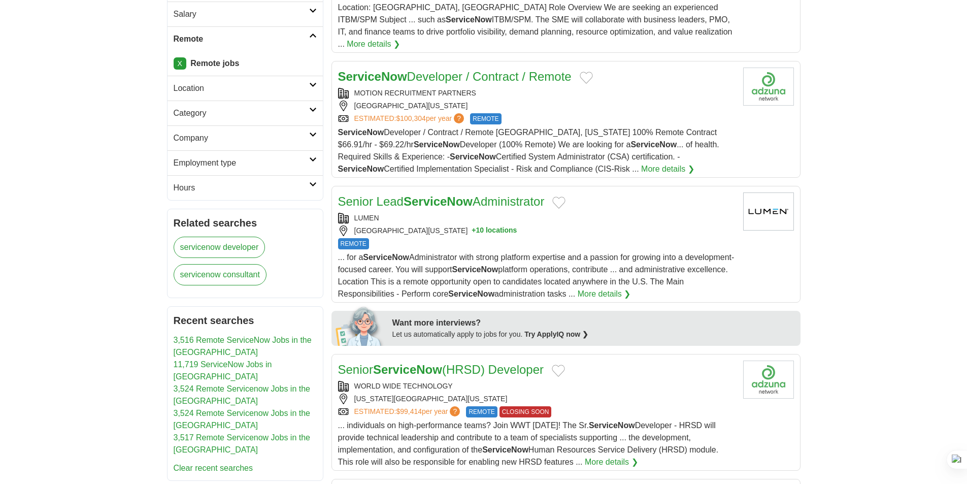
scroll to position [254, 0]
click at [440, 211] on div "LUMEN" at bounding box center [536, 216] width 397 height 11
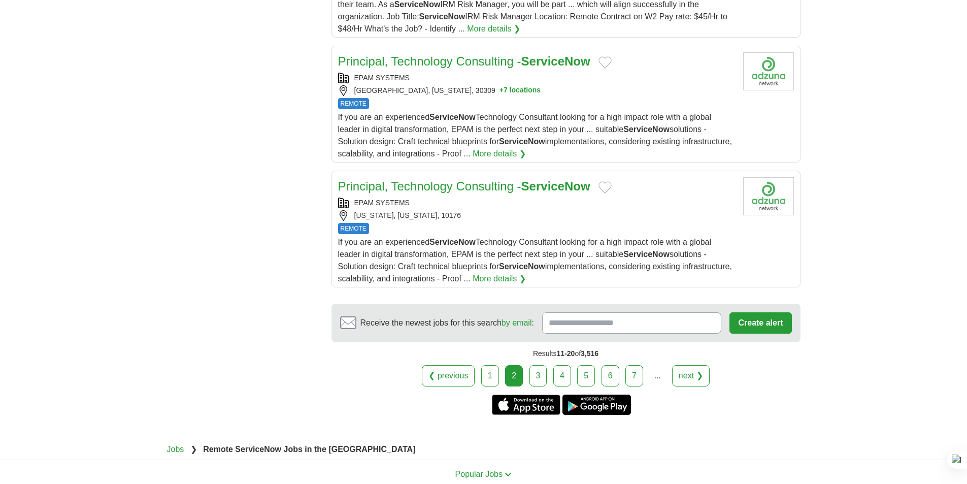
scroll to position [1269, 0]
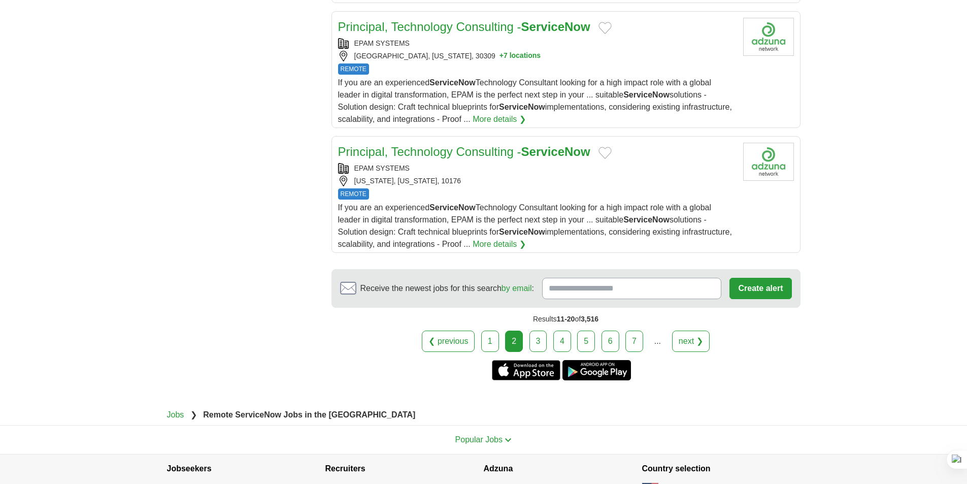
click at [534, 330] on link "3" at bounding box center [538, 340] width 18 height 21
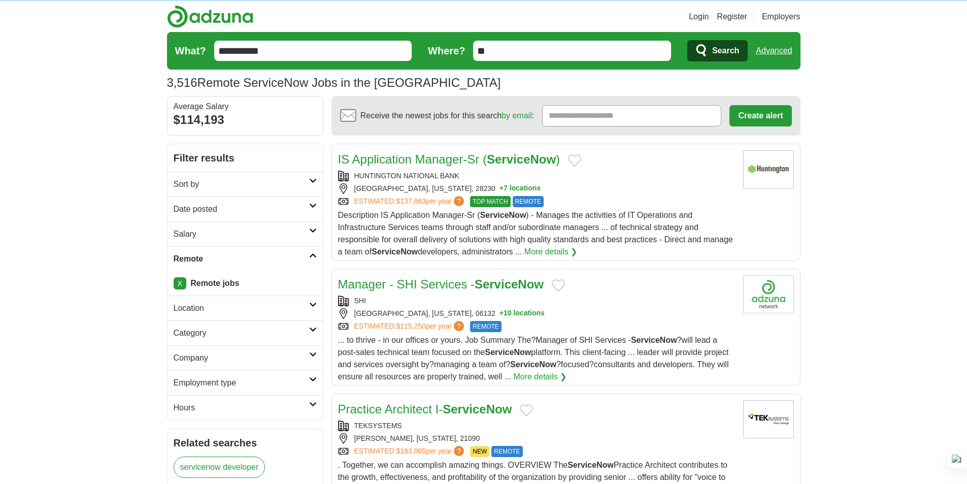
scroll to position [51, 0]
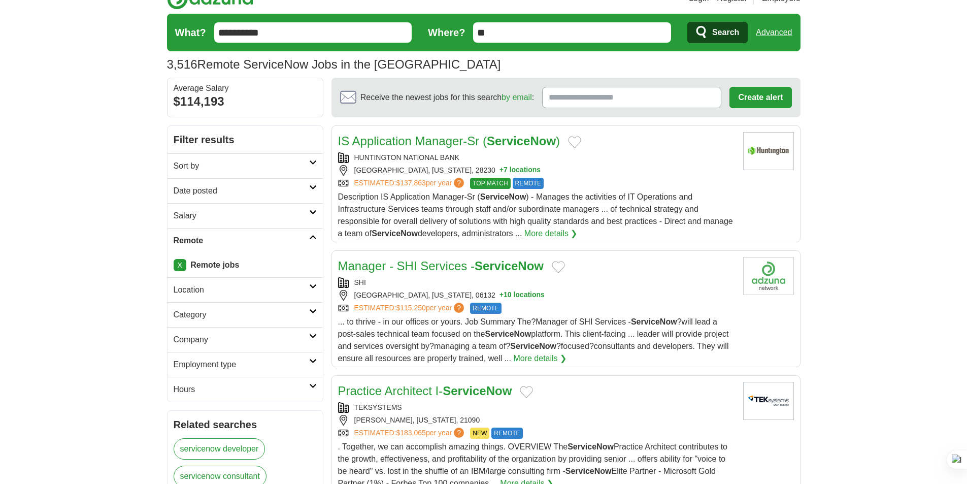
click at [457, 168] on div "[GEOGRAPHIC_DATA], [US_STATE], 28230 + 7 locations" at bounding box center [536, 170] width 397 height 11
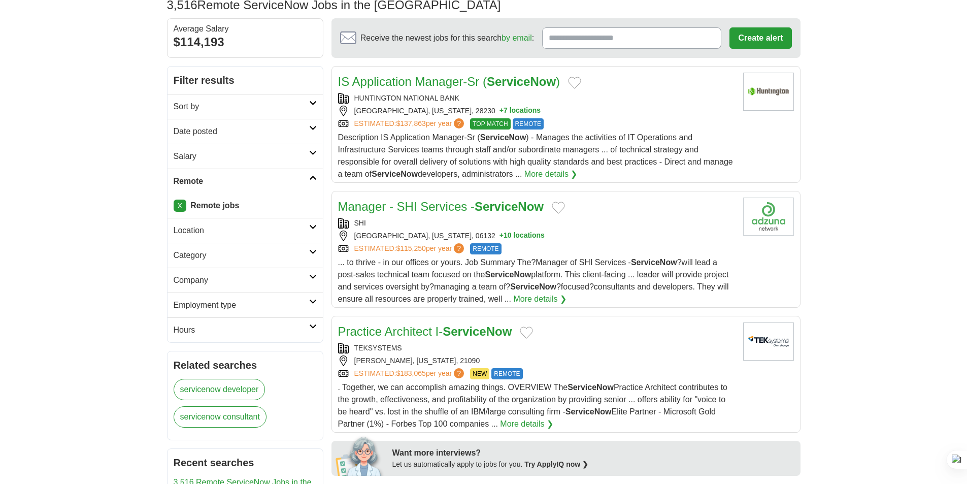
scroll to position [203, 0]
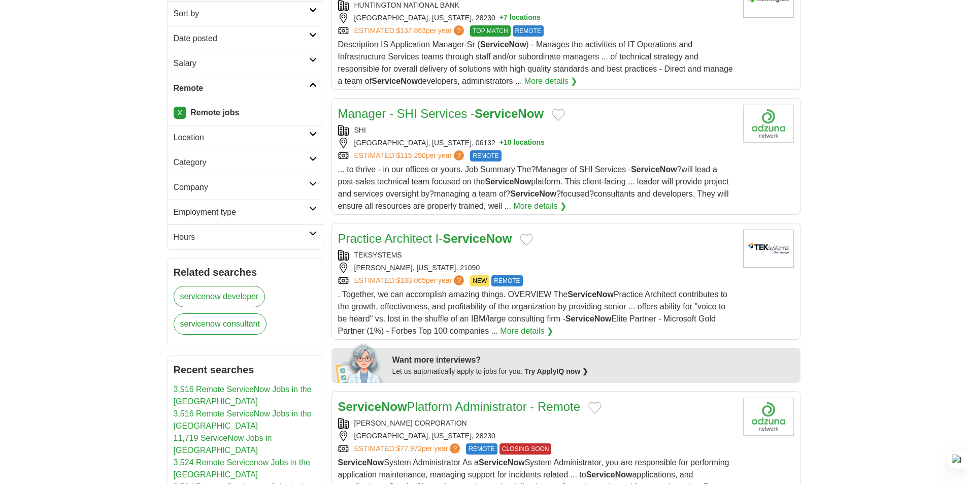
click at [435, 303] on span ". Together, we can accomplish amazing things. OVERVIEW The ServiceNow Practice …" at bounding box center [533, 312] width 390 height 45
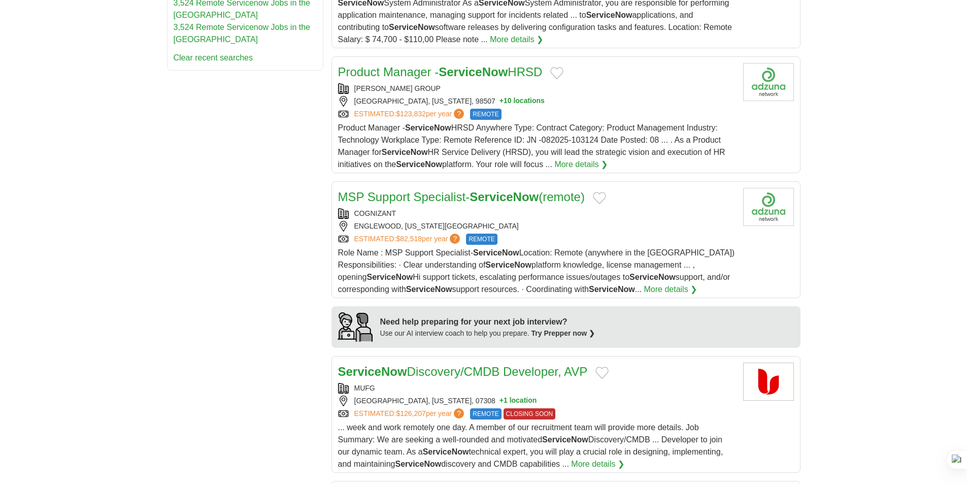
scroll to position [812, 0]
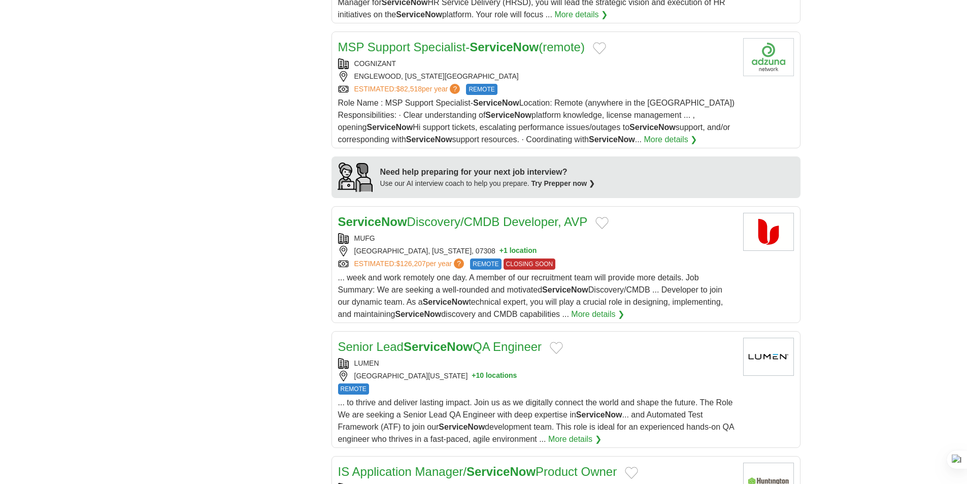
click at [464, 234] on div "MUFG" at bounding box center [536, 238] width 397 height 11
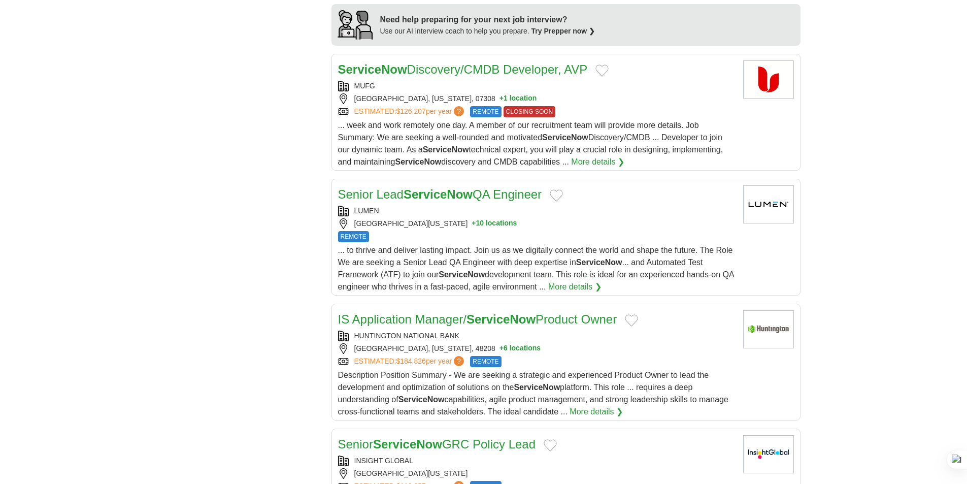
scroll to position [1218, 0]
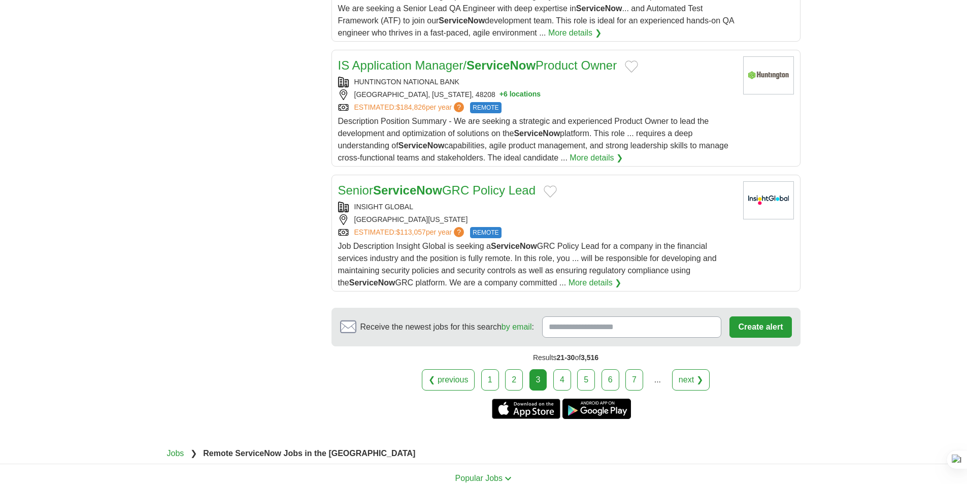
click at [566, 377] on link "4" at bounding box center [562, 379] width 18 height 21
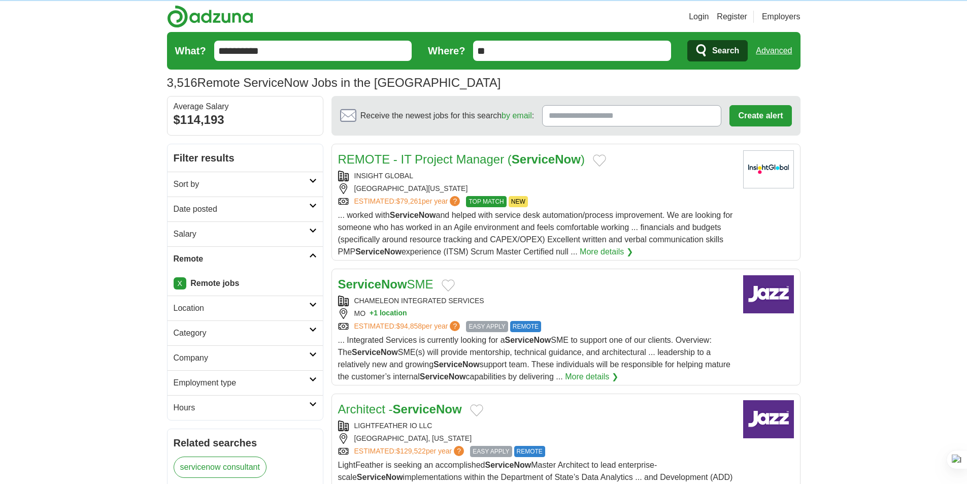
scroll to position [51, 0]
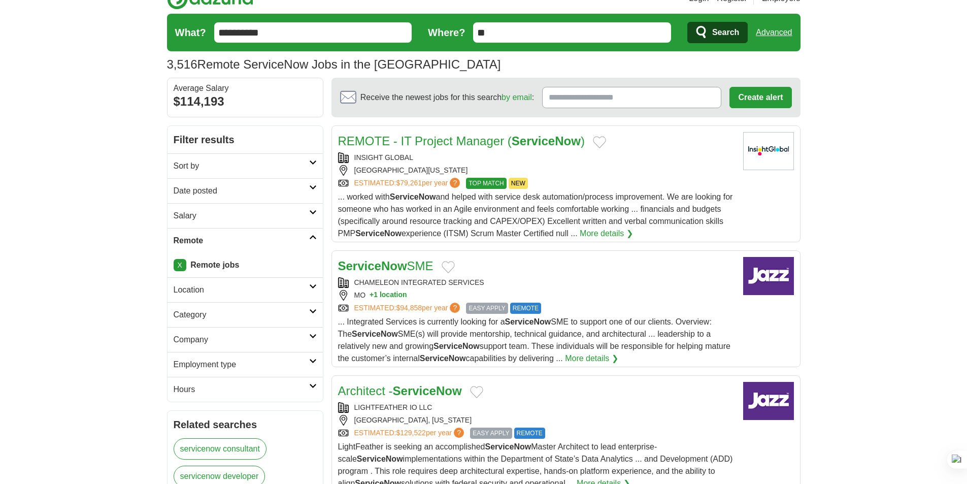
click at [495, 264] on div "ServiceNow SME" at bounding box center [536, 266] width 397 height 18
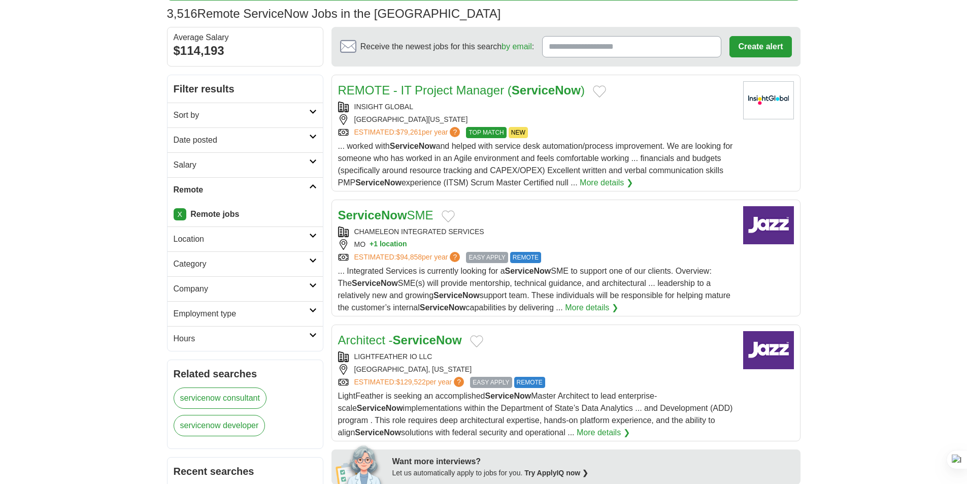
scroll to position [254, 0]
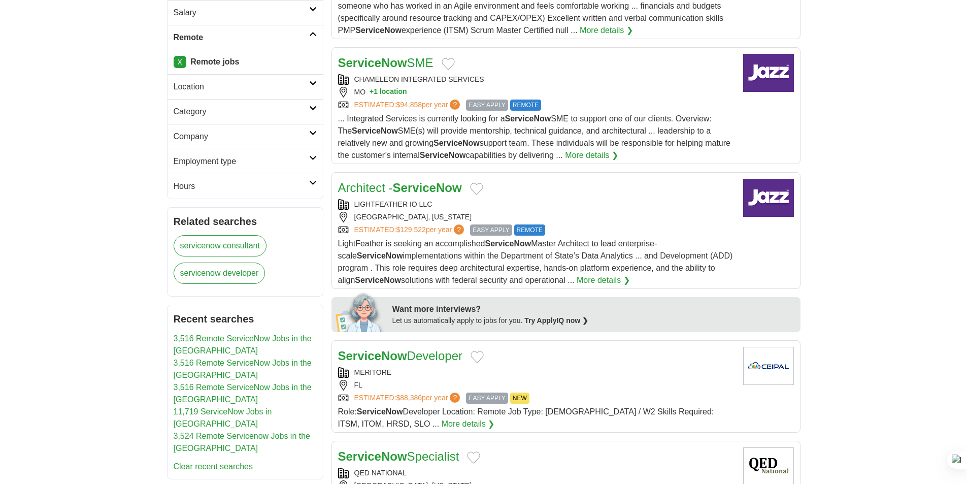
click at [448, 189] on strong "ServiceNow" at bounding box center [427, 188] width 69 height 14
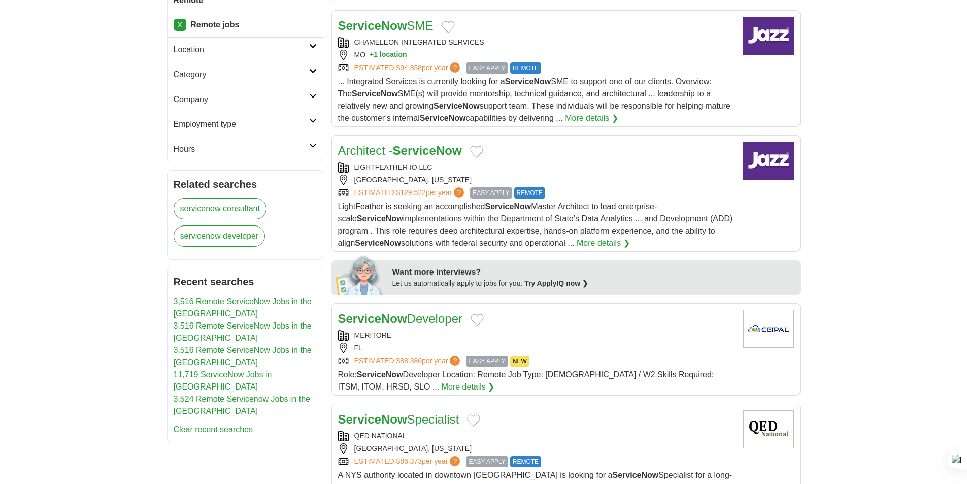
scroll to position [406, 0]
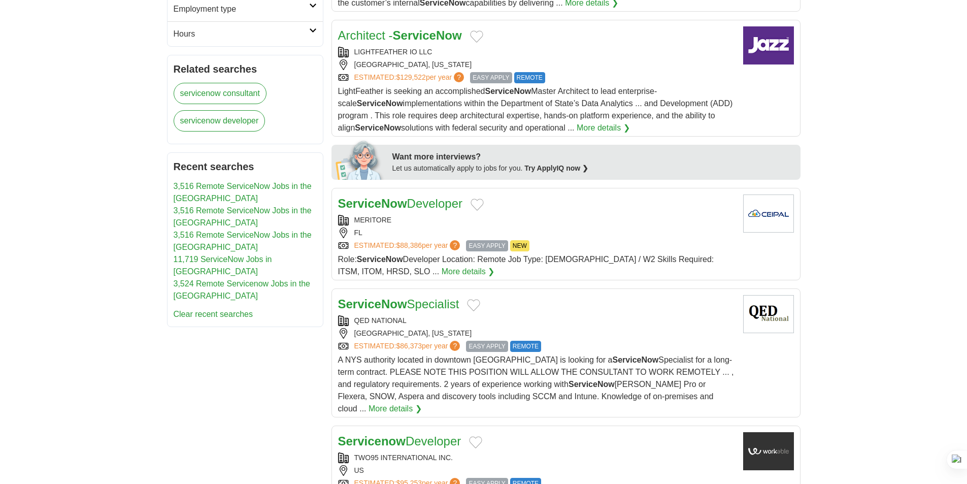
click at [420, 226] on div "MERITORE [GEOGRAPHIC_DATA] ESTIMATED: $88,386 per year ? EASY APPLY NEW" at bounding box center [536, 233] width 397 height 37
click at [420, 304] on link "ServiceNow Specialist" at bounding box center [398, 304] width 121 height 14
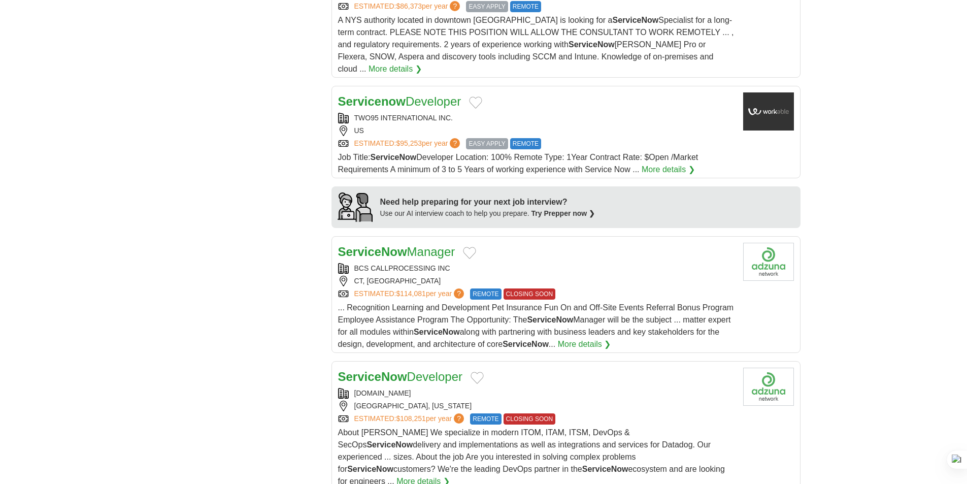
scroll to position [761, 0]
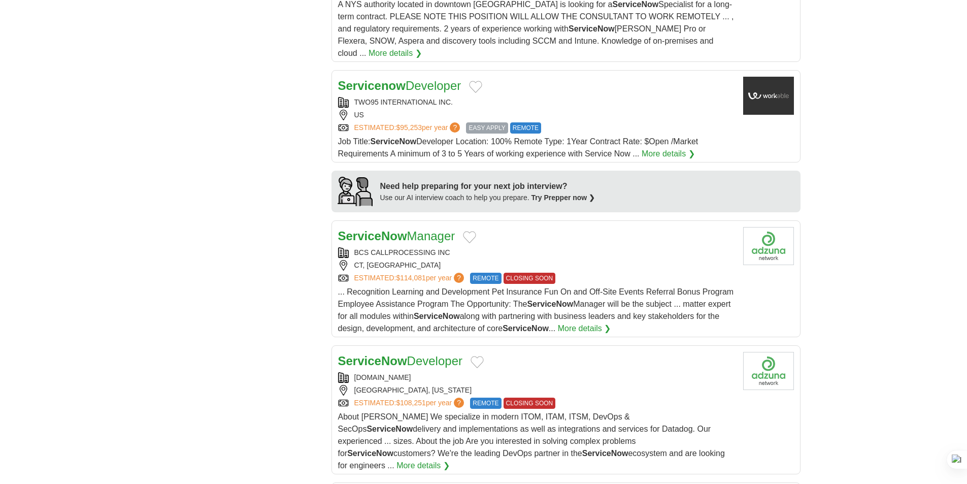
click at [425, 110] on div "US" at bounding box center [536, 115] width 397 height 11
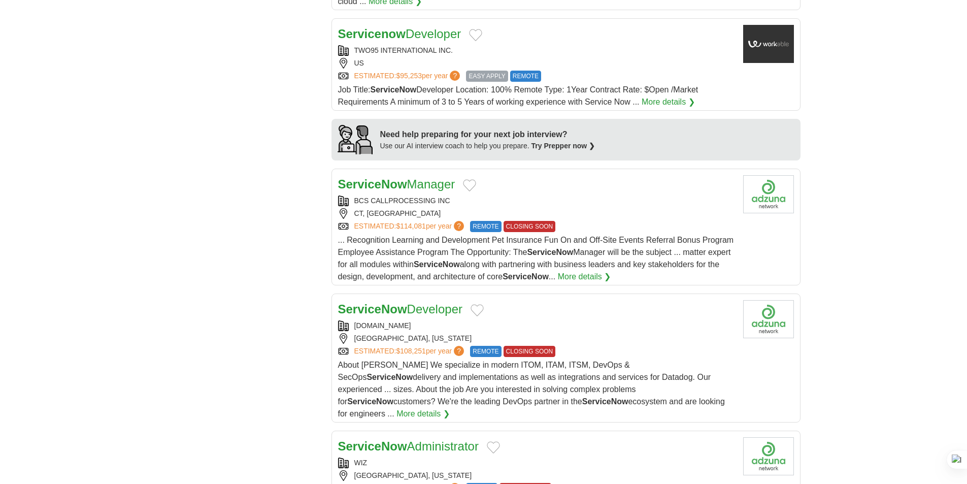
scroll to position [863, 0]
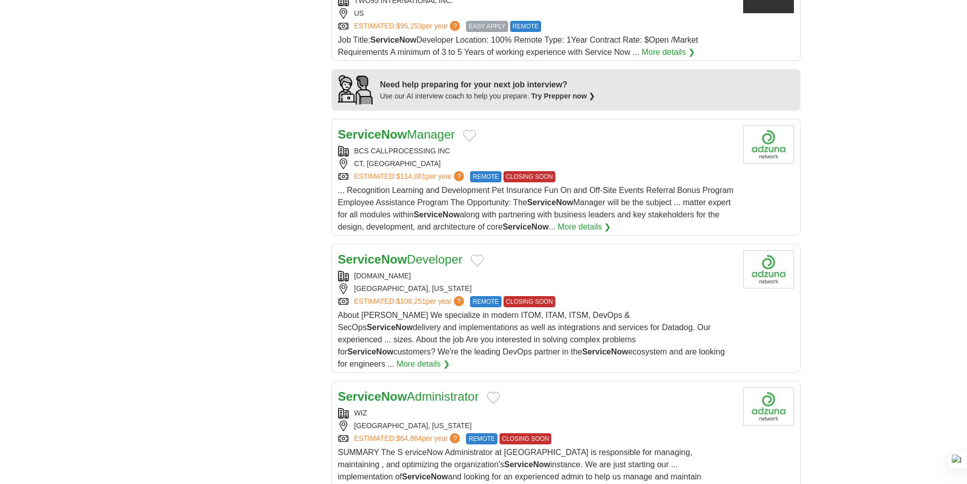
click at [422, 254] on h2 "ServiceNow Developer" at bounding box center [400, 259] width 124 height 18
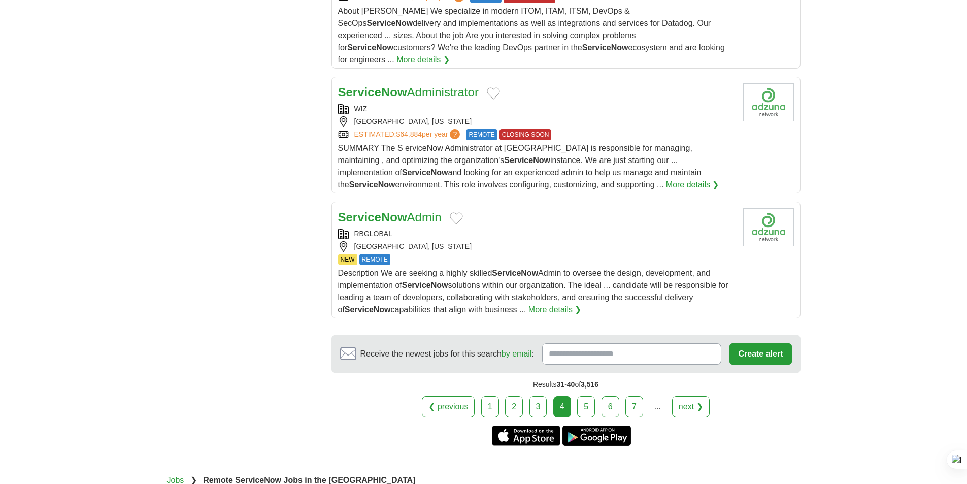
scroll to position [1167, 0]
click at [430, 228] on div "RBGLOBAL" at bounding box center [536, 233] width 397 height 11
